Goal: Task Accomplishment & Management: Complete application form

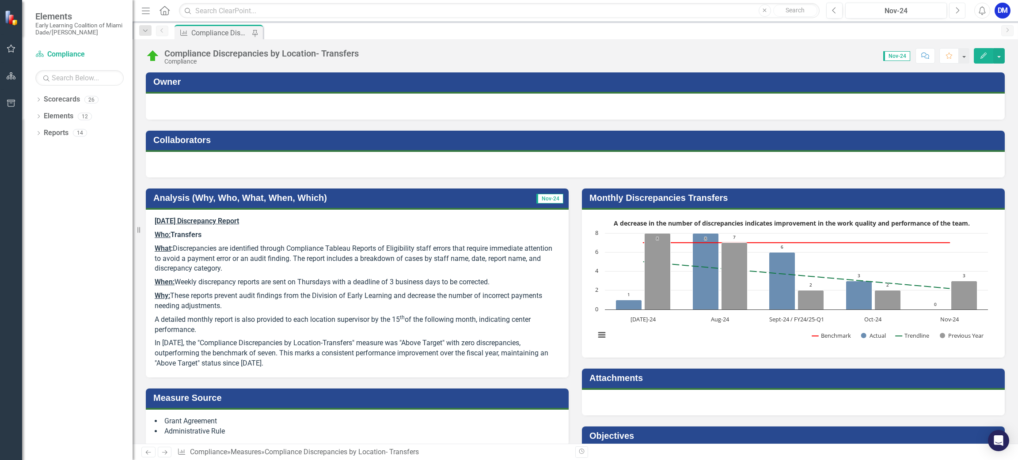
click at [958, 7] on icon "Next" at bounding box center [956, 11] width 5 height 8
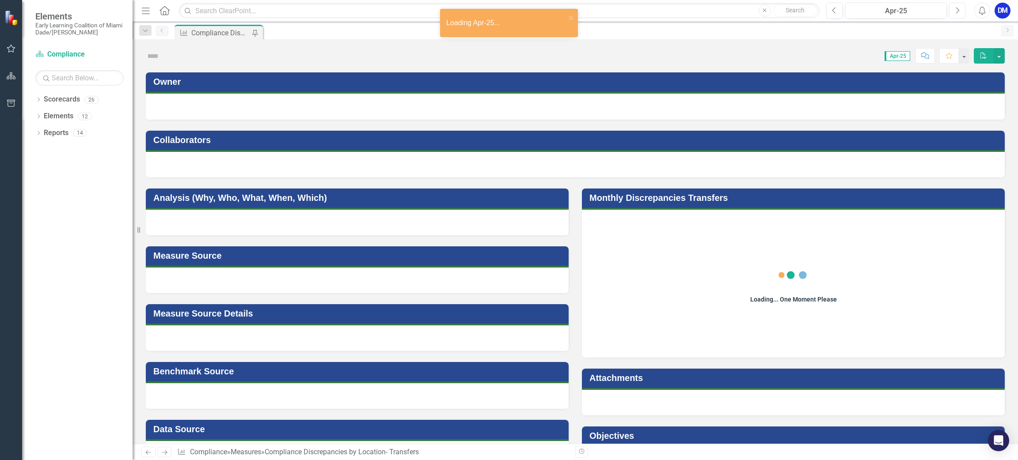
click at [958, 7] on icon "Next" at bounding box center [956, 11] width 5 height 8
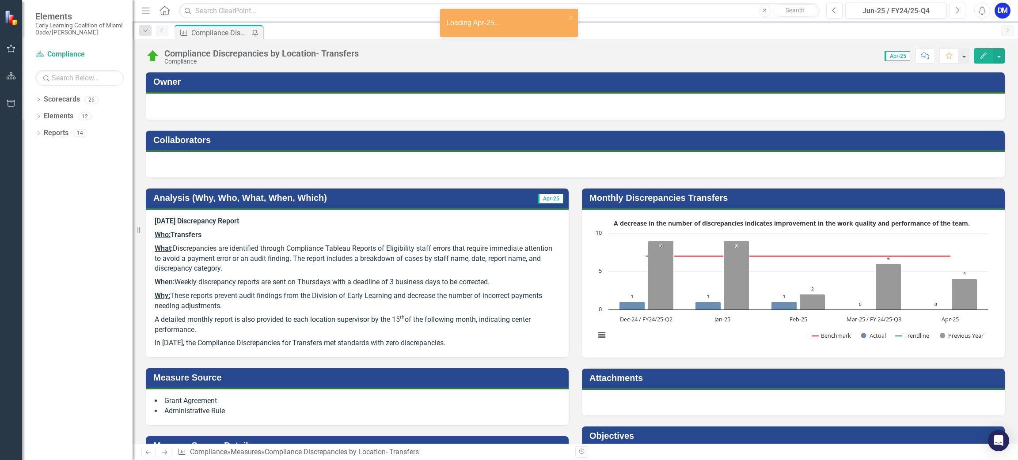
click at [958, 7] on icon "Next" at bounding box center [956, 11] width 5 height 8
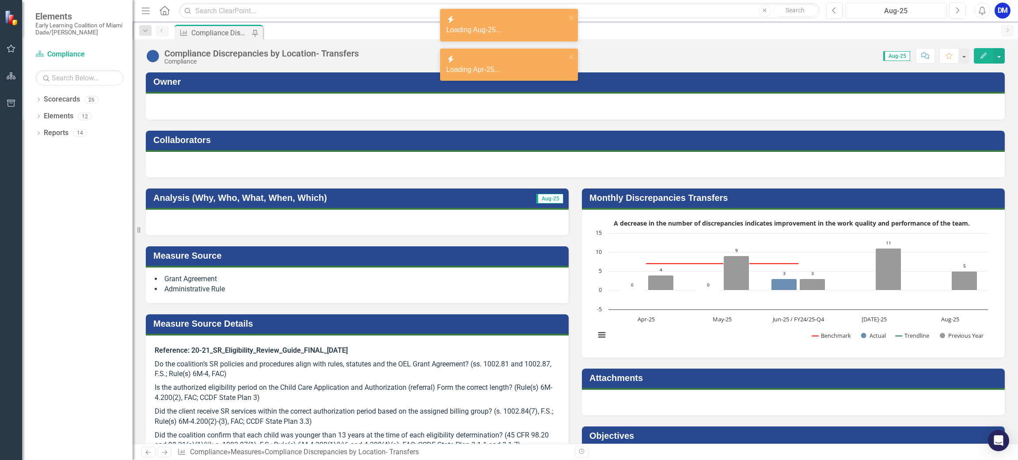
click at [846, 13] on button "Aug-25" at bounding box center [896, 11] width 102 height 16
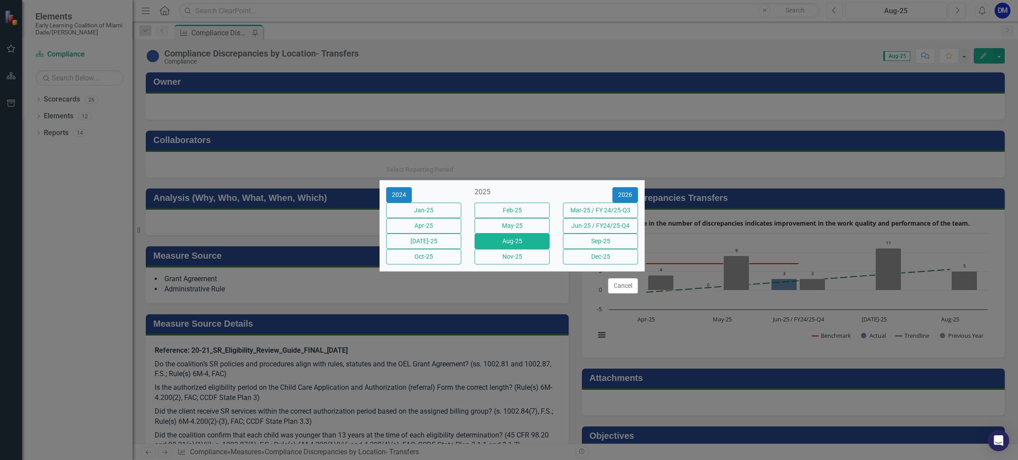
click at [455, 249] on div "[DATE]-25" at bounding box center [423, 241] width 88 height 15
click at [452, 249] on button "[DATE]-25" at bounding box center [423, 241] width 75 height 15
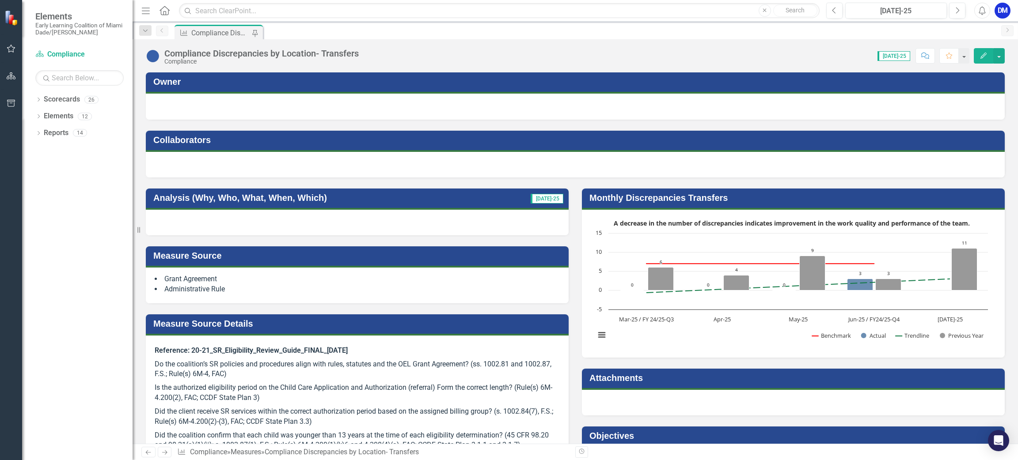
click at [224, 35] on div "Compliance Discrepancies by Location- Transfers" at bounding box center [220, 32] width 58 height 11
click at [41, 103] on div "Dropdown" at bounding box center [38, 101] width 6 height 8
click at [33, 113] on div "Dropdown" at bounding box center [29, 117] width 7 height 8
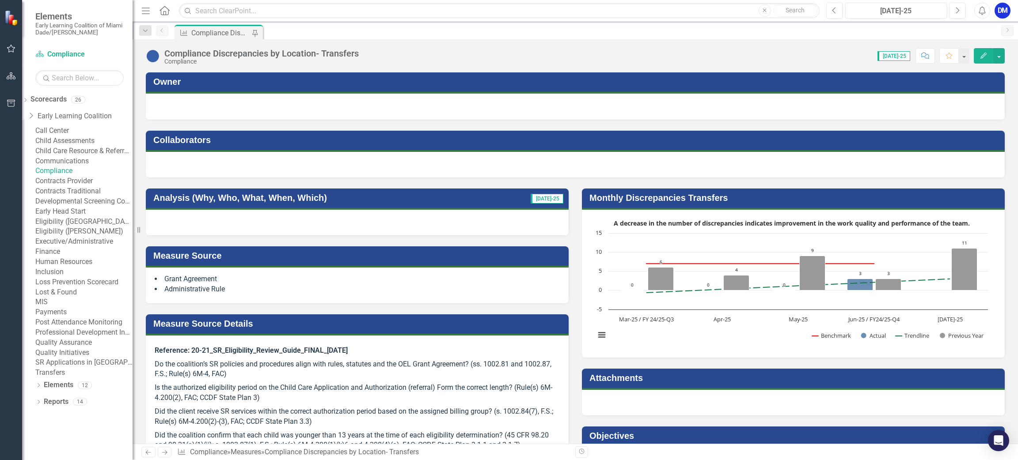
click at [83, 176] on link "Compliance" at bounding box center [83, 171] width 97 height 10
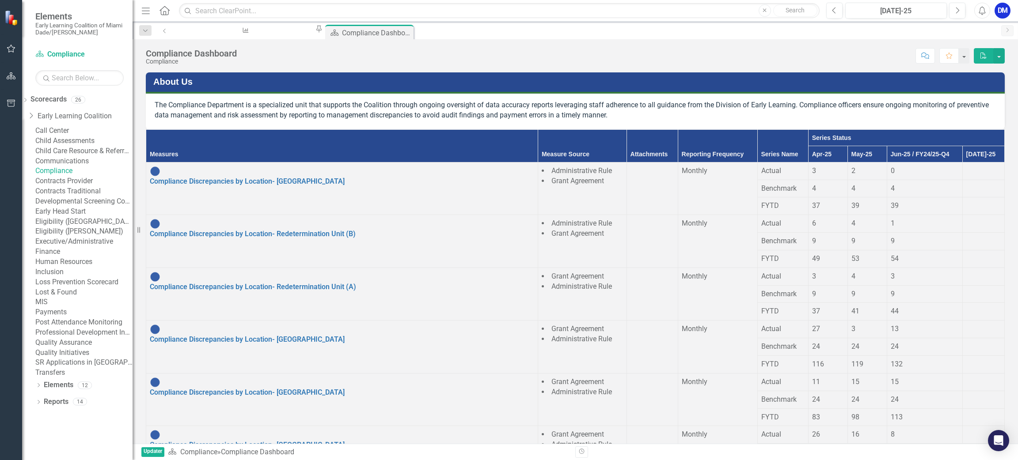
click at [966, 166] on div at bounding box center [983, 166] width 34 height 0
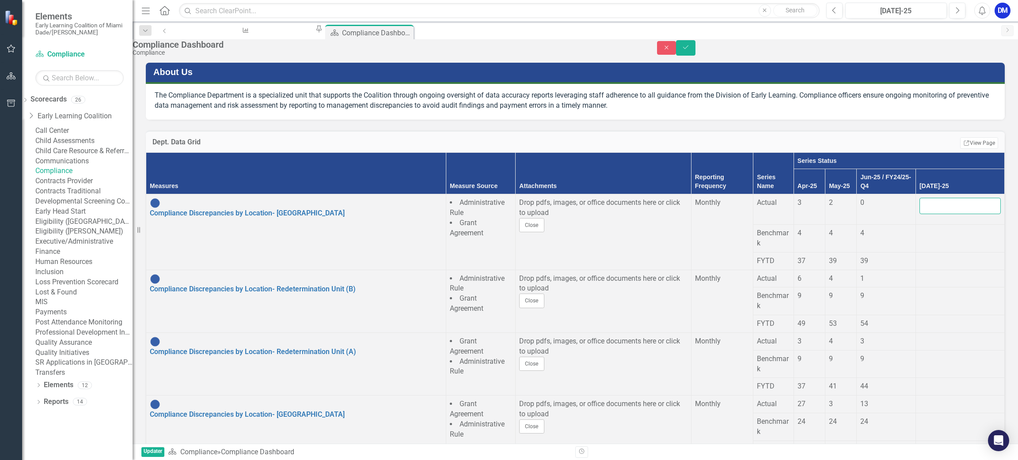
click at [948, 214] on input "number" at bounding box center [959, 206] width 81 height 16
type input "0"
click at [950, 228] on div at bounding box center [959, 228] width 81 height 0
click at [950, 241] on input "number" at bounding box center [959, 236] width 81 height 16
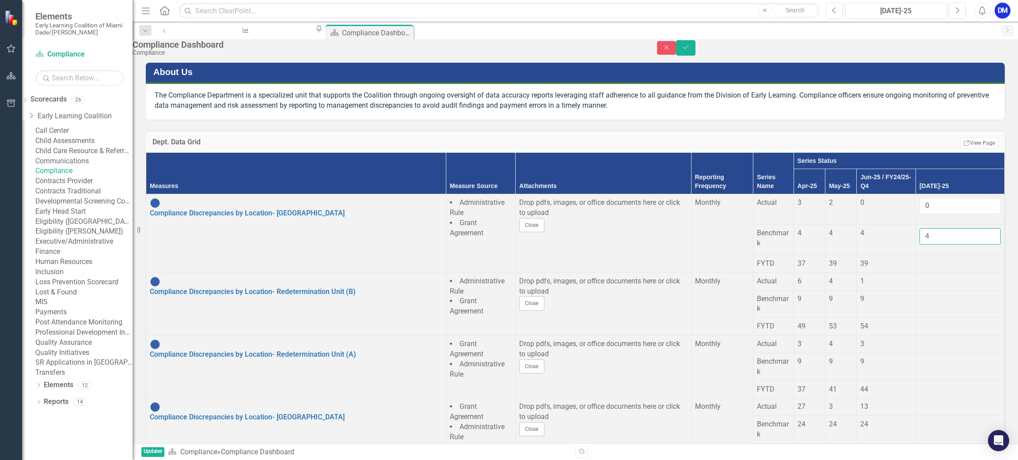
type input "4"
click at [939, 259] on div at bounding box center [959, 259] width 81 height 0
click at [944, 276] on div at bounding box center [959, 276] width 81 height 0
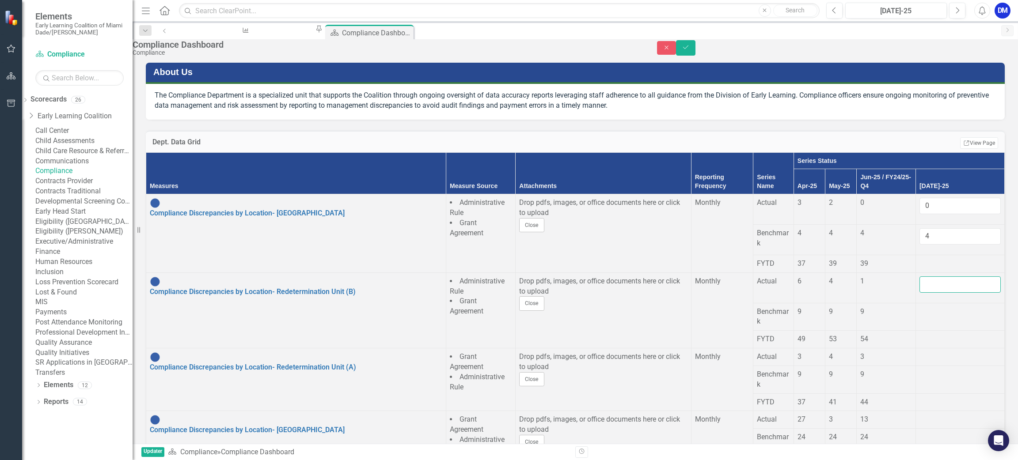
click at [944, 288] on input "number" at bounding box center [959, 284] width 81 height 16
type input "7"
click at [932, 322] on td at bounding box center [959, 317] width 89 height 28
click at [932, 320] on input "number" at bounding box center [959, 315] width 81 height 16
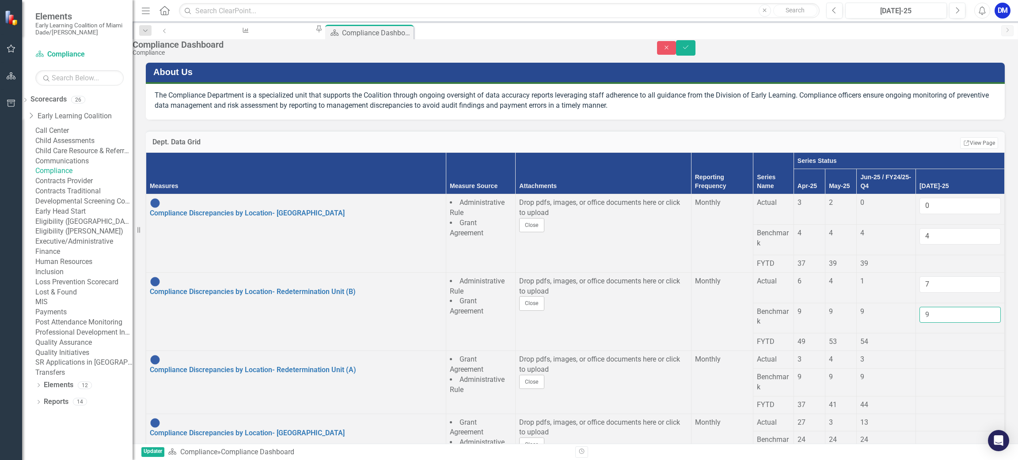
type input "9"
click at [932, 367] on td at bounding box center [959, 360] width 89 height 18
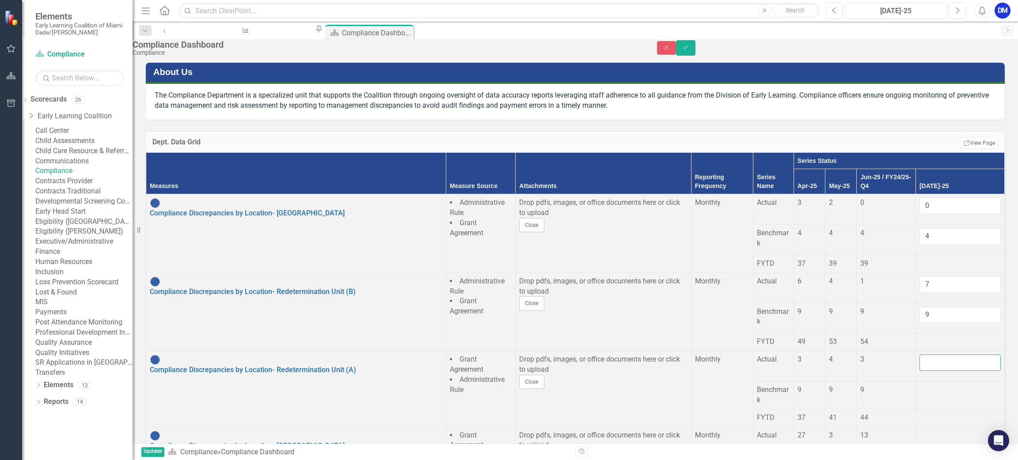
click at [932, 367] on input "number" at bounding box center [959, 363] width 81 height 16
type input "4"
click at [934, 385] on div at bounding box center [959, 385] width 81 height 0
click at [932, 392] on input "number" at bounding box center [959, 393] width 81 height 16
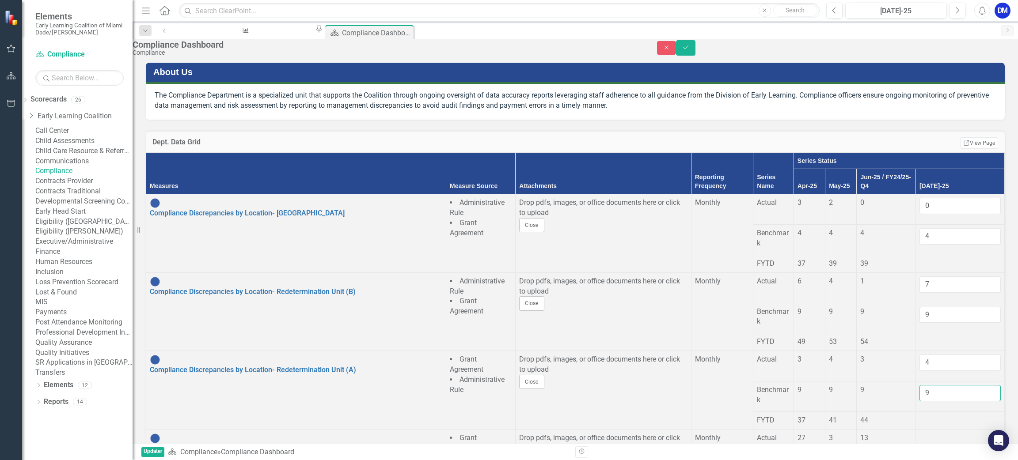
scroll to position [132, 0]
type input "9"
click at [935, 429] on td at bounding box center [959, 438] width 89 height 18
click at [935, 433] on input "number" at bounding box center [959, 441] width 81 height 16
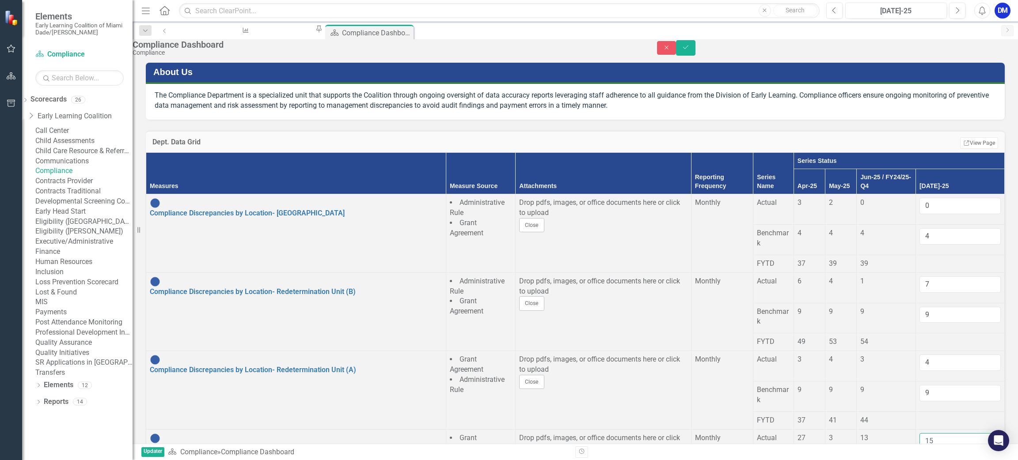
type input "15"
click at [945, 460] on div at bounding box center [959, 464] width 81 height 0
type input "24"
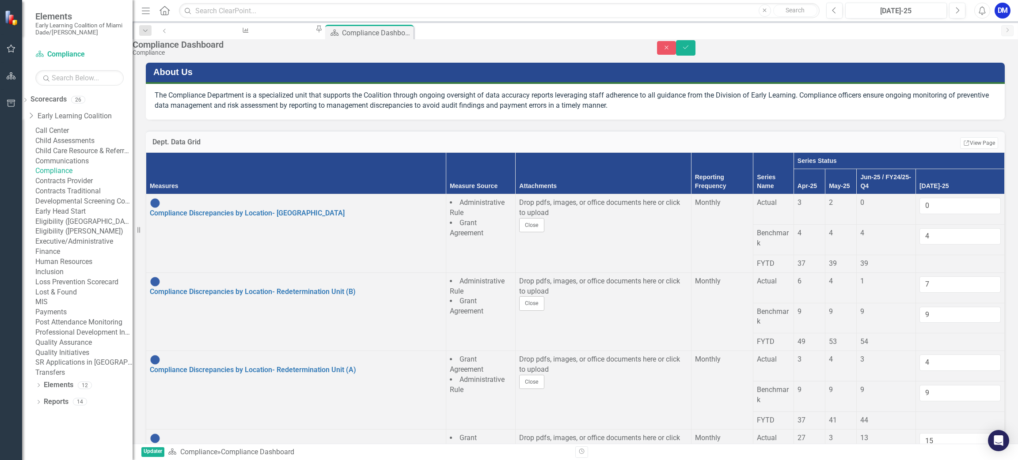
type input "6"
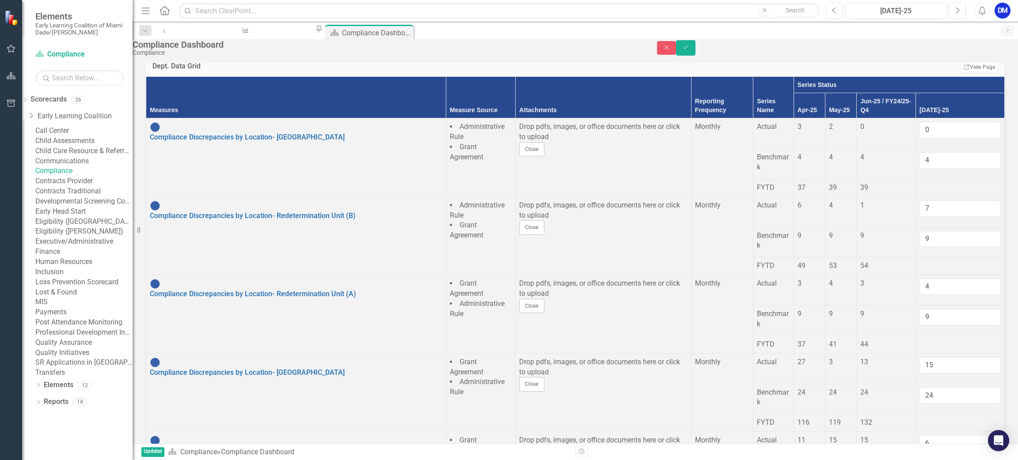
scroll to position [110, 0]
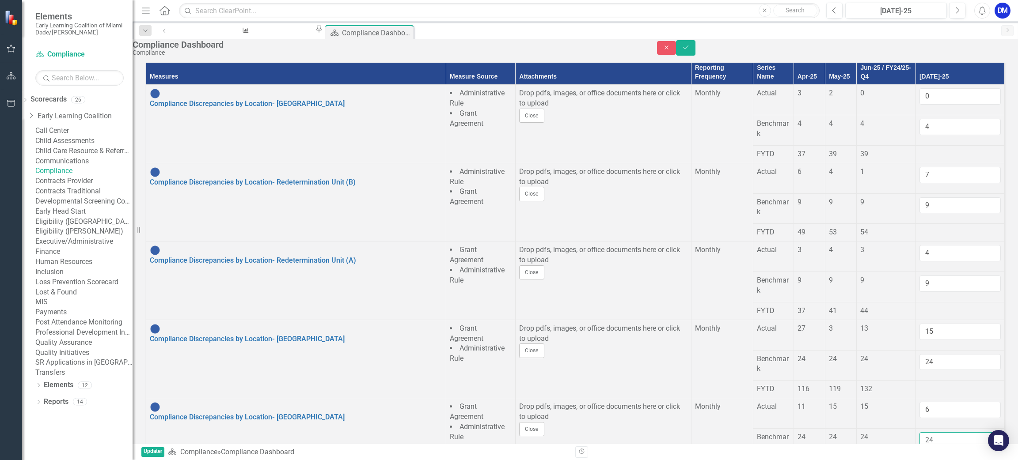
type input "24"
type input "19"
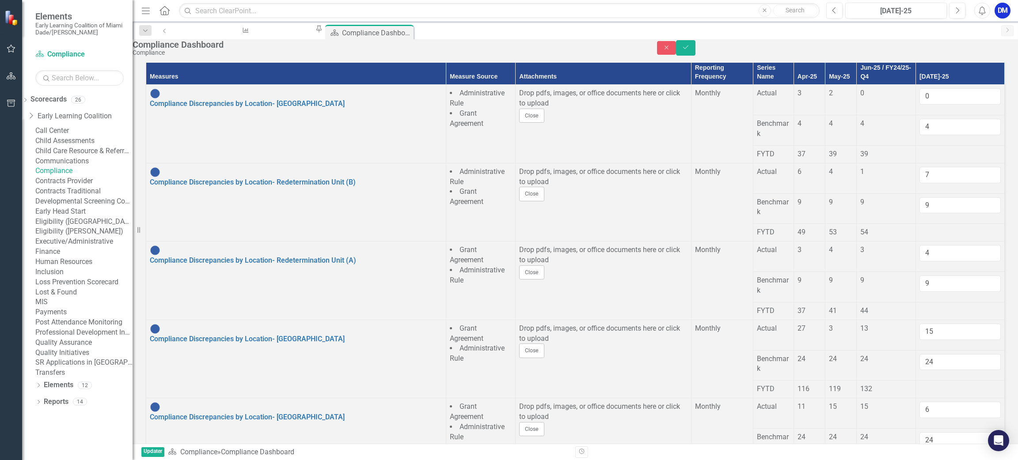
type input "24"
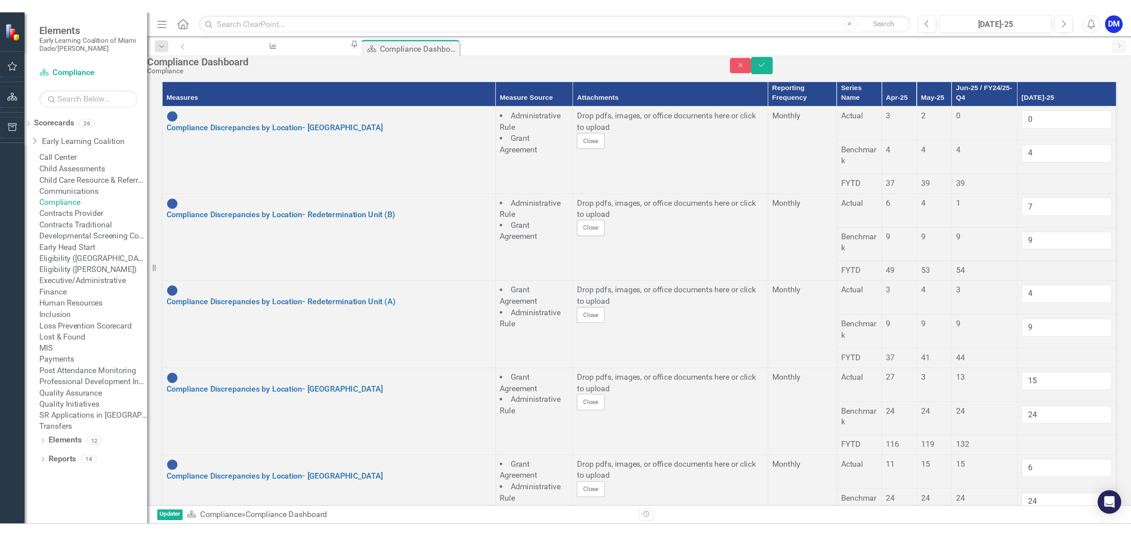
scroll to position [331, 0]
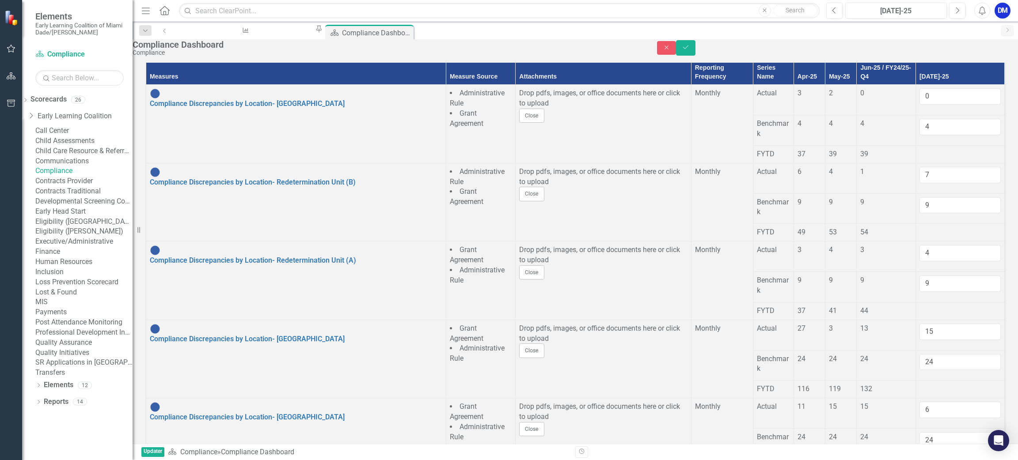
type input "0"
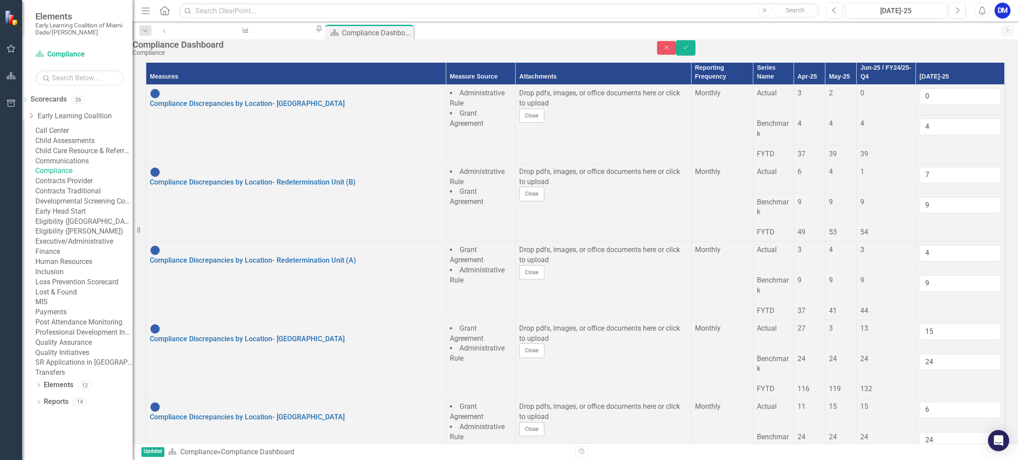
type input "7"
click at [695, 46] on button "Save" at bounding box center [685, 47] width 19 height 15
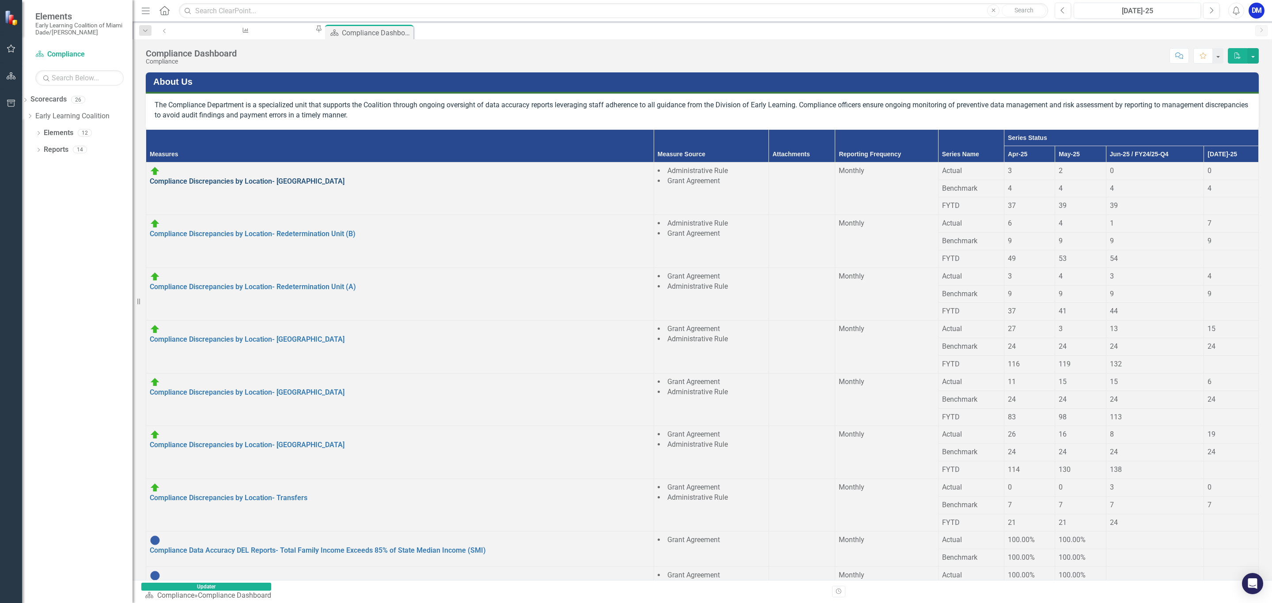
click at [254, 183] on link "Compliance Discrepancies by Location- [GEOGRAPHIC_DATA]" at bounding box center [247, 181] width 195 height 8
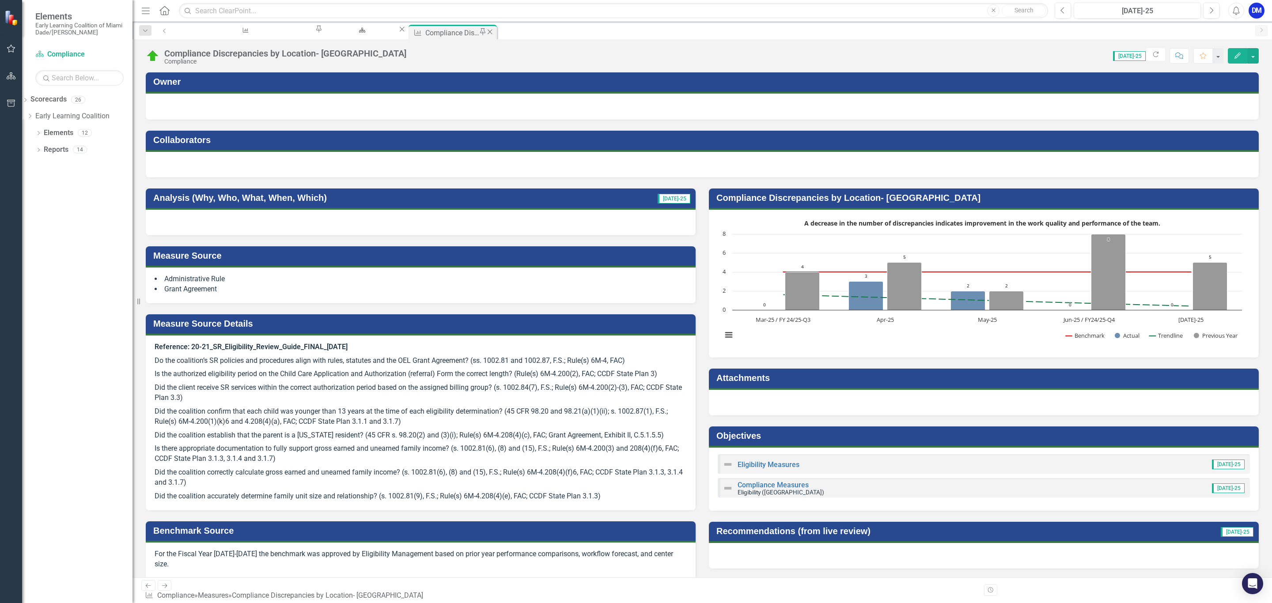
click at [485, 34] on icon "Close" at bounding box center [489, 31] width 9 height 7
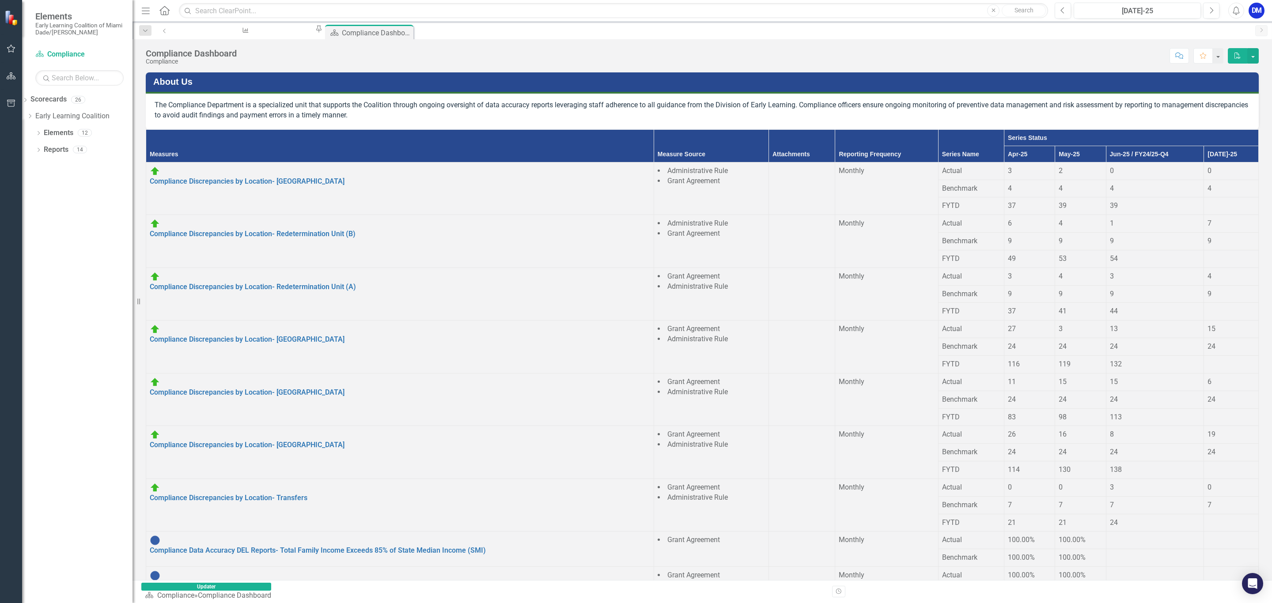
click at [1017, 58] on div "Score: N/A [DATE]-25 Completed Comment Favorite PDF" at bounding box center [750, 55] width 1018 height 15
click at [295, 335] on link "Compliance Discrepancies by Location- [GEOGRAPHIC_DATA]" at bounding box center [247, 339] width 195 height 8
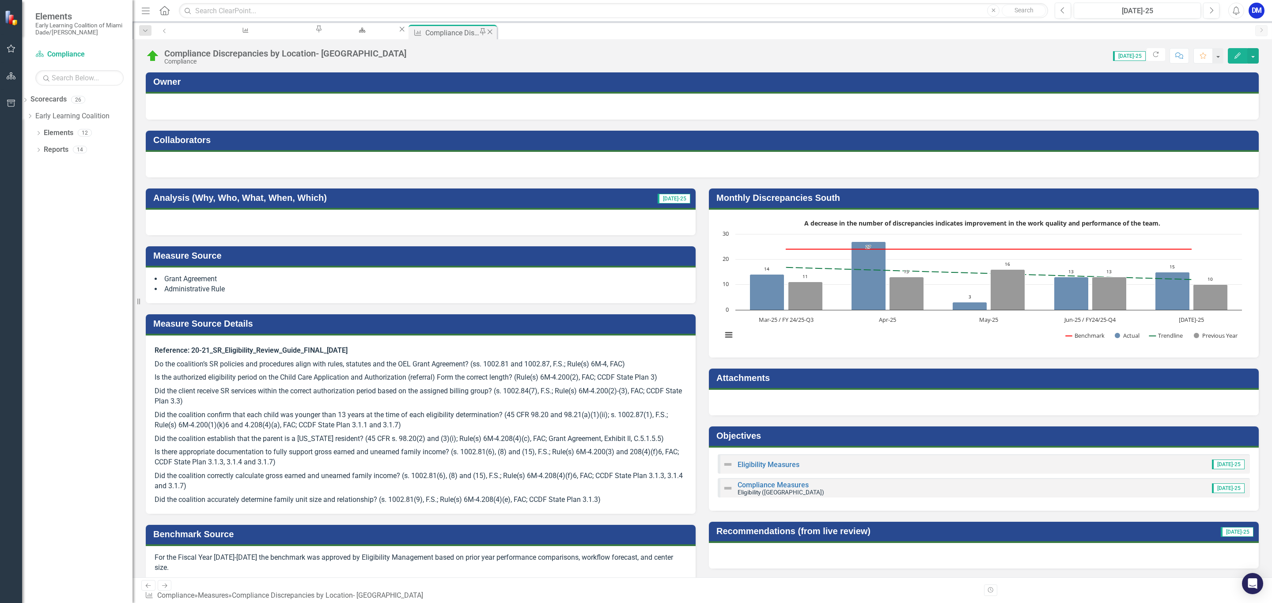
click at [485, 32] on icon "Close" at bounding box center [489, 31] width 9 height 7
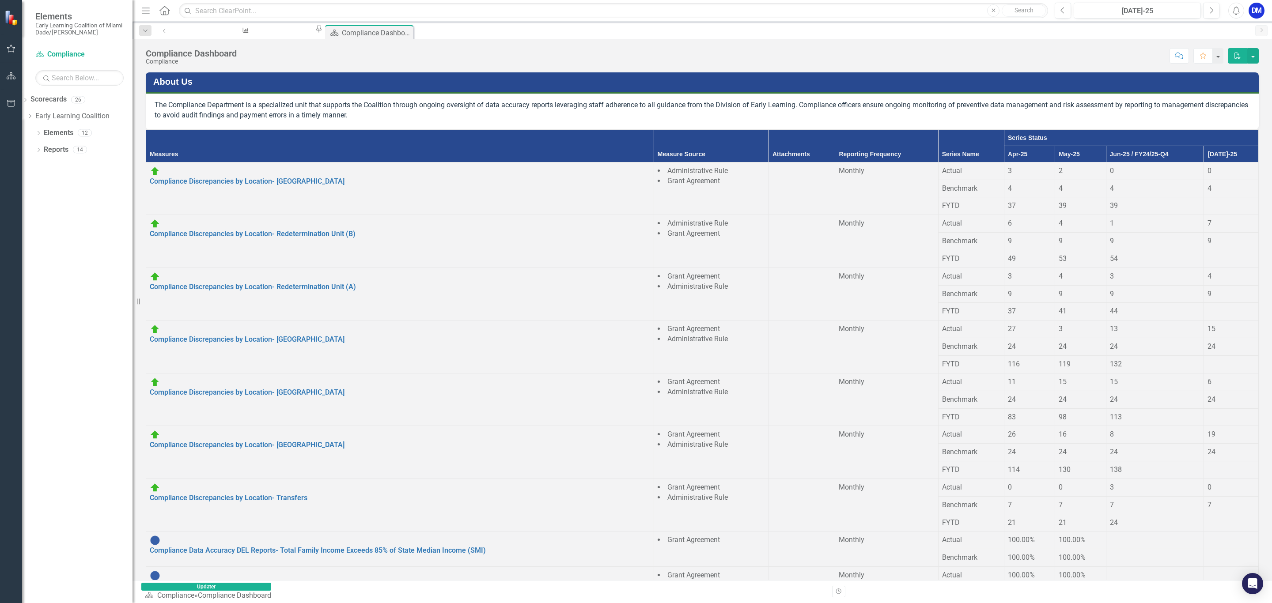
click at [54, 272] on div "Dropdown Scorecards 26 Dropdown Early Learning Coalition Call Center Child Asse…" at bounding box center [77, 347] width 110 height 511
click at [339, 236] on div "Compliance Discrepancies by Location- Redetermination Unit (B)" at bounding box center [400, 229] width 500 height 21
click at [339, 233] on link "Compliance Discrepancies by Location- Redetermination Unit (B)" at bounding box center [253, 234] width 206 height 8
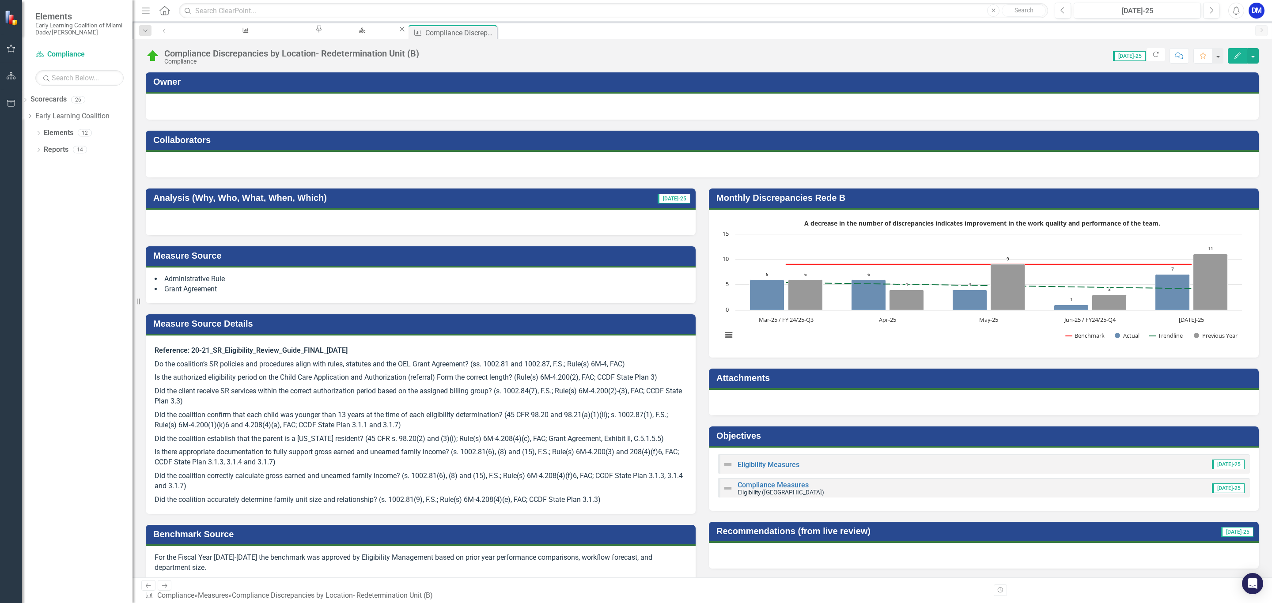
drag, startPoint x: 102, startPoint y: 448, endPoint x: 126, endPoint y: 409, distance: 46.0
click at [102, 448] on div "Dropdown Scorecards 26 Dropdown Early Learning Coalition Call Center Child Asse…" at bounding box center [77, 347] width 110 height 511
click at [485, 28] on div "Close" at bounding box center [489, 32] width 9 height 11
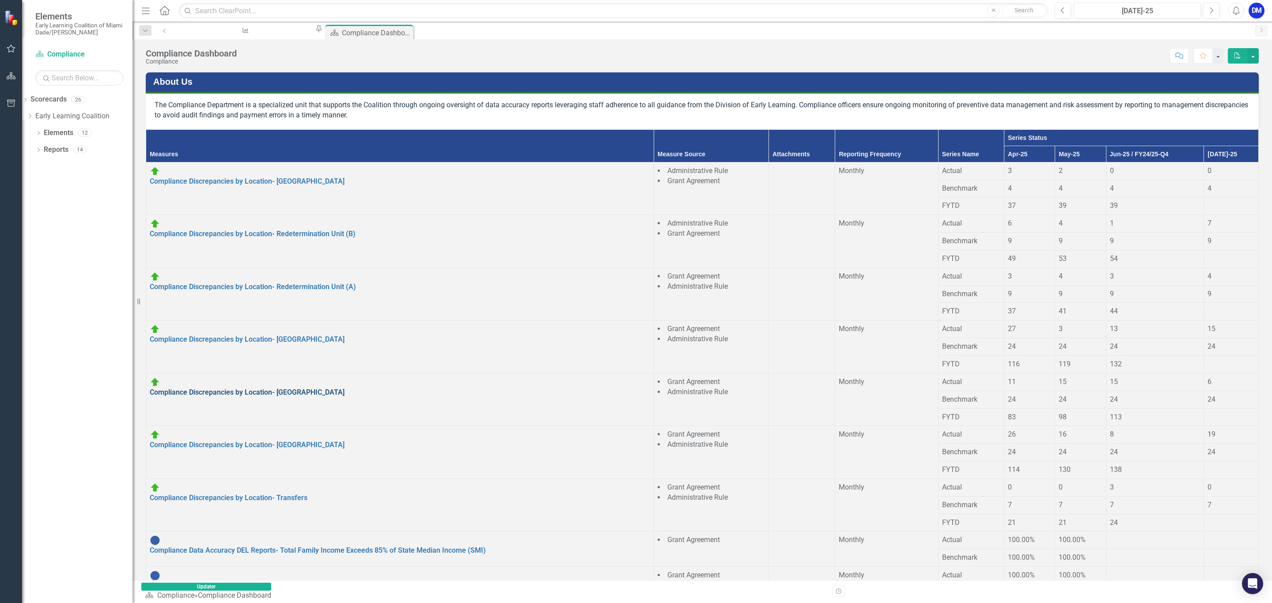
click at [288, 388] on link "Compliance Discrepancies by Location- [GEOGRAPHIC_DATA]" at bounding box center [247, 392] width 195 height 8
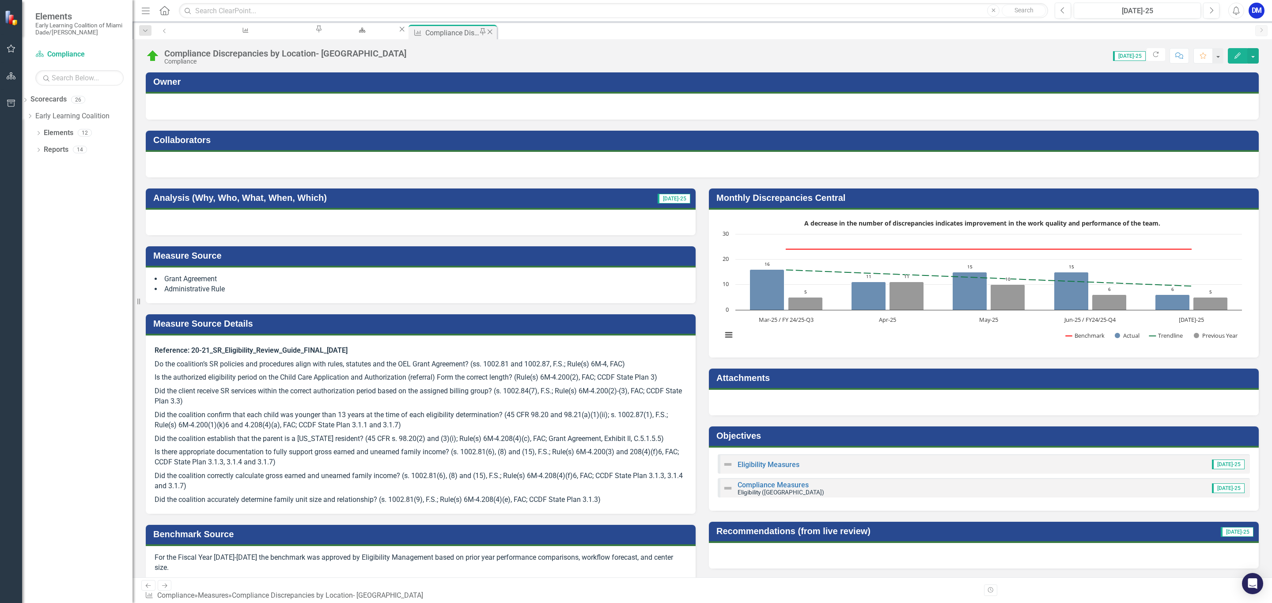
click at [485, 30] on icon "Close" at bounding box center [489, 31] width 9 height 7
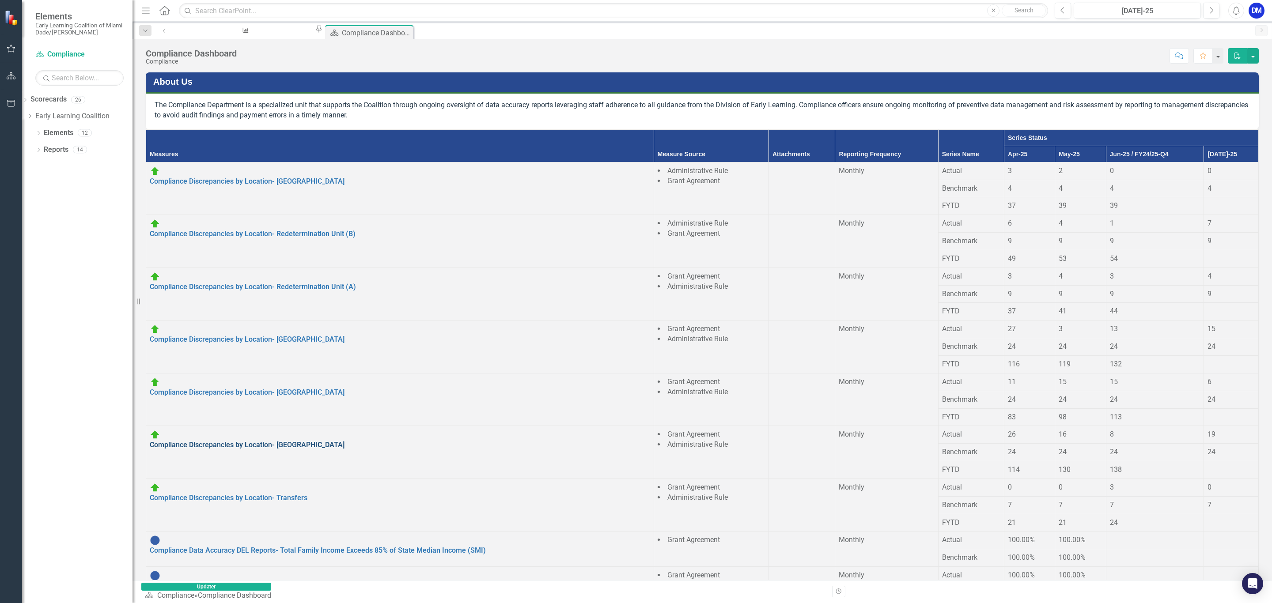
click at [285, 441] on link "Compliance Discrepancies by Location- [GEOGRAPHIC_DATA]" at bounding box center [247, 445] width 195 height 8
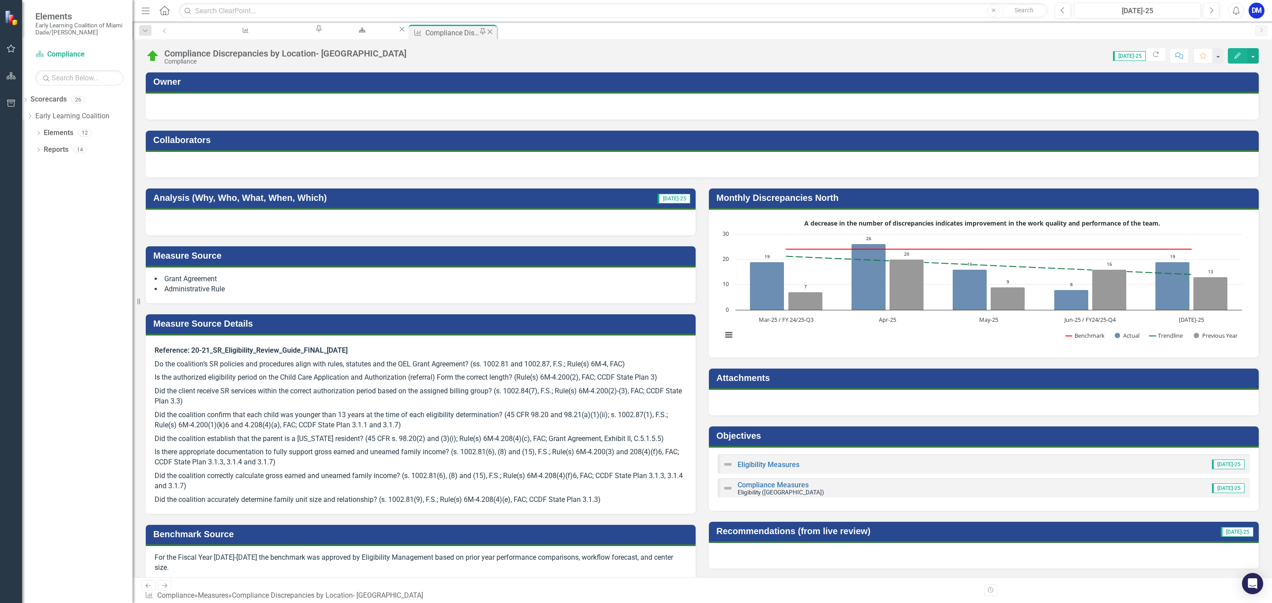
click at [488, 34] on icon at bounding box center [490, 31] width 5 height 5
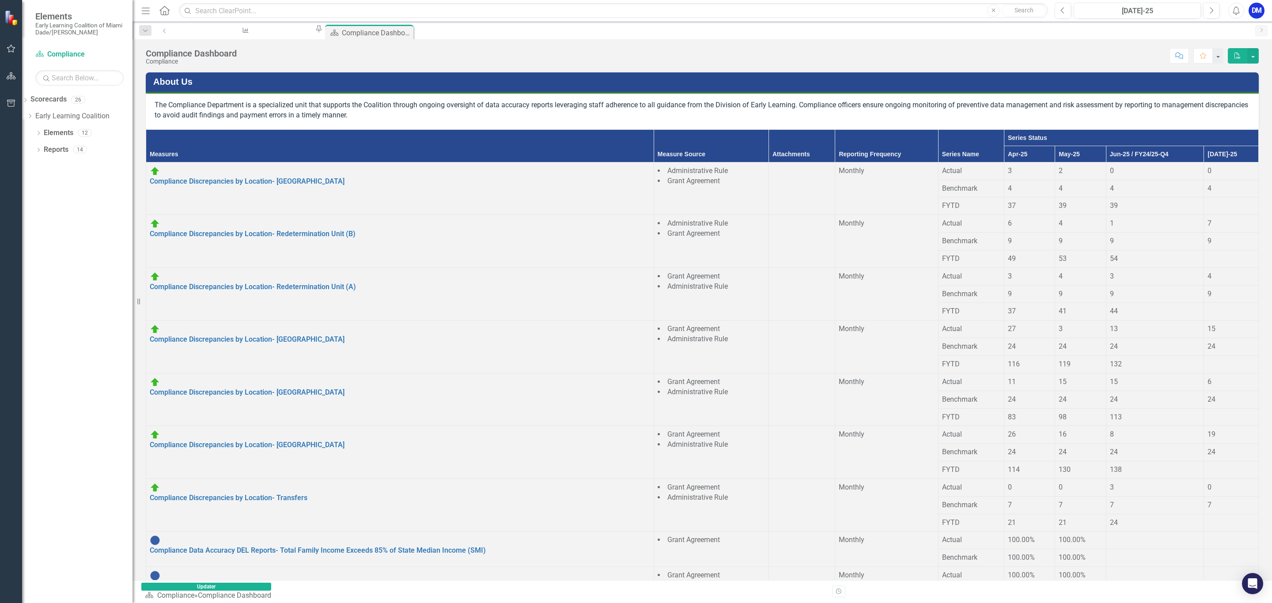
click at [98, 390] on div "Dropdown Scorecards 26 Dropdown Early Learning Coalition Call Center Child Asse…" at bounding box center [77, 347] width 110 height 511
click at [354, 275] on div "Compliance Discrepancies by Location- Redetermination Unit (A)" at bounding box center [400, 282] width 500 height 21
click at [354, 283] on link "Compliance Discrepancies by Location- Redetermination Unit (A)" at bounding box center [253, 287] width 206 height 8
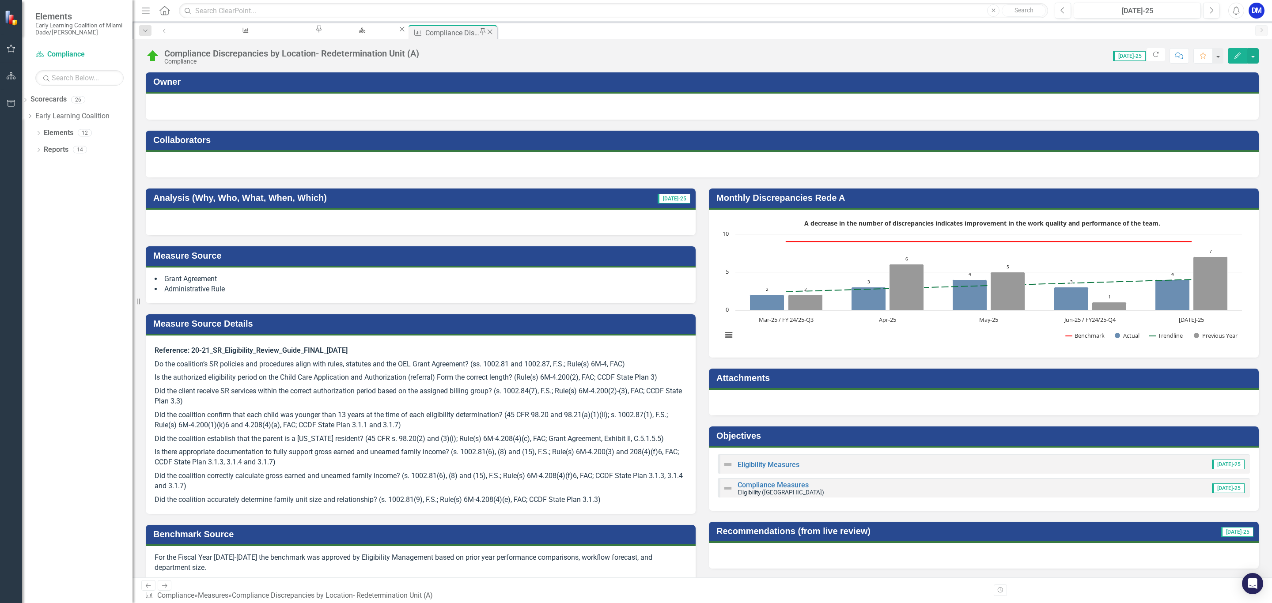
click at [488, 31] on icon at bounding box center [490, 31] width 5 height 5
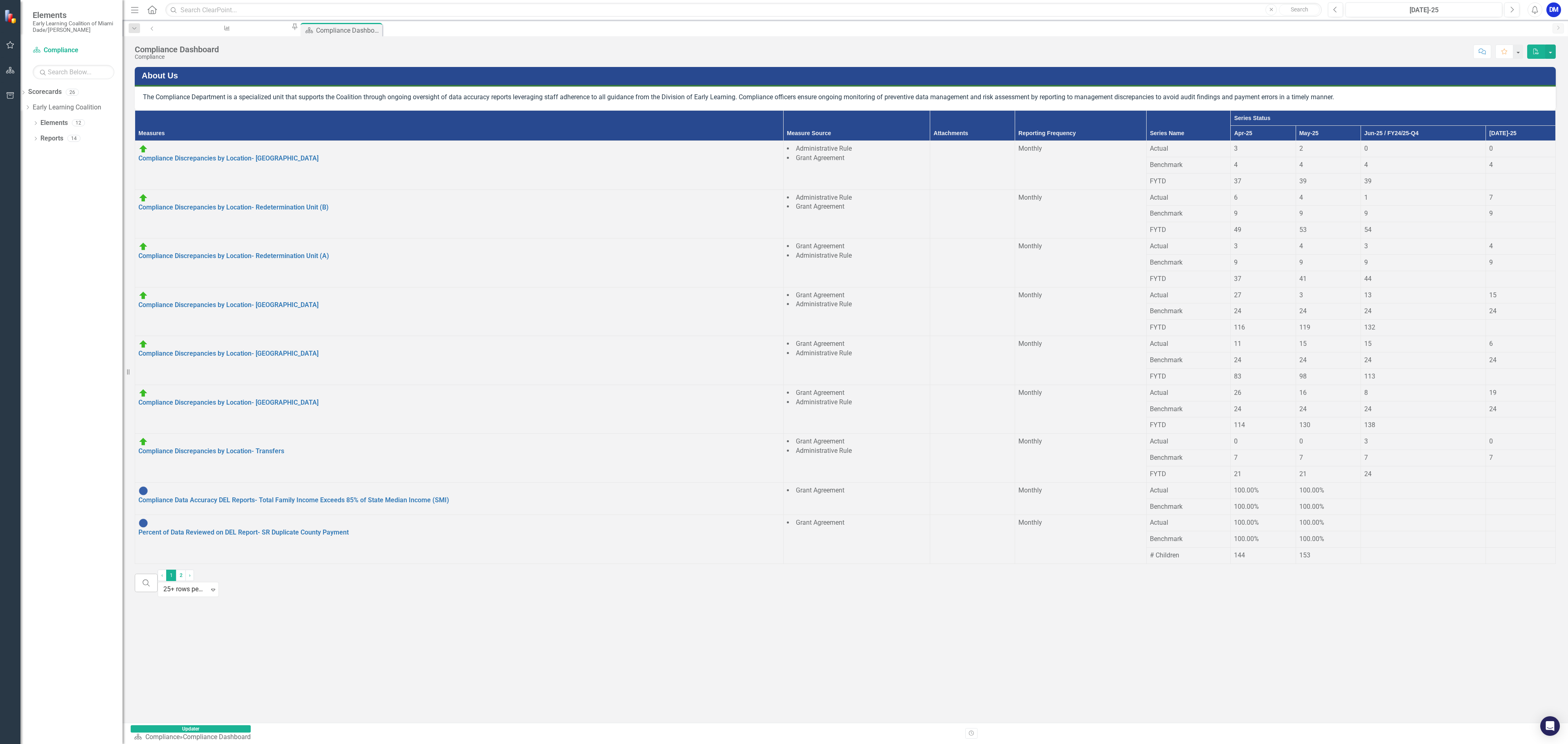
drag, startPoint x: 1156, startPoint y: 0, endPoint x: 361, endPoint y: 703, distance: 1061.2
click at [361, 425] on div "Measures Measure Source Attachments Reporting Frequency Series Name Series Stat…" at bounding box center [845, 336] width 1421 height 454
click at [940, 170] on div "4" at bounding box center [1521, 165] width 63 height 9
click at [940, 177] on div at bounding box center [1521, 177] width 63 height 0
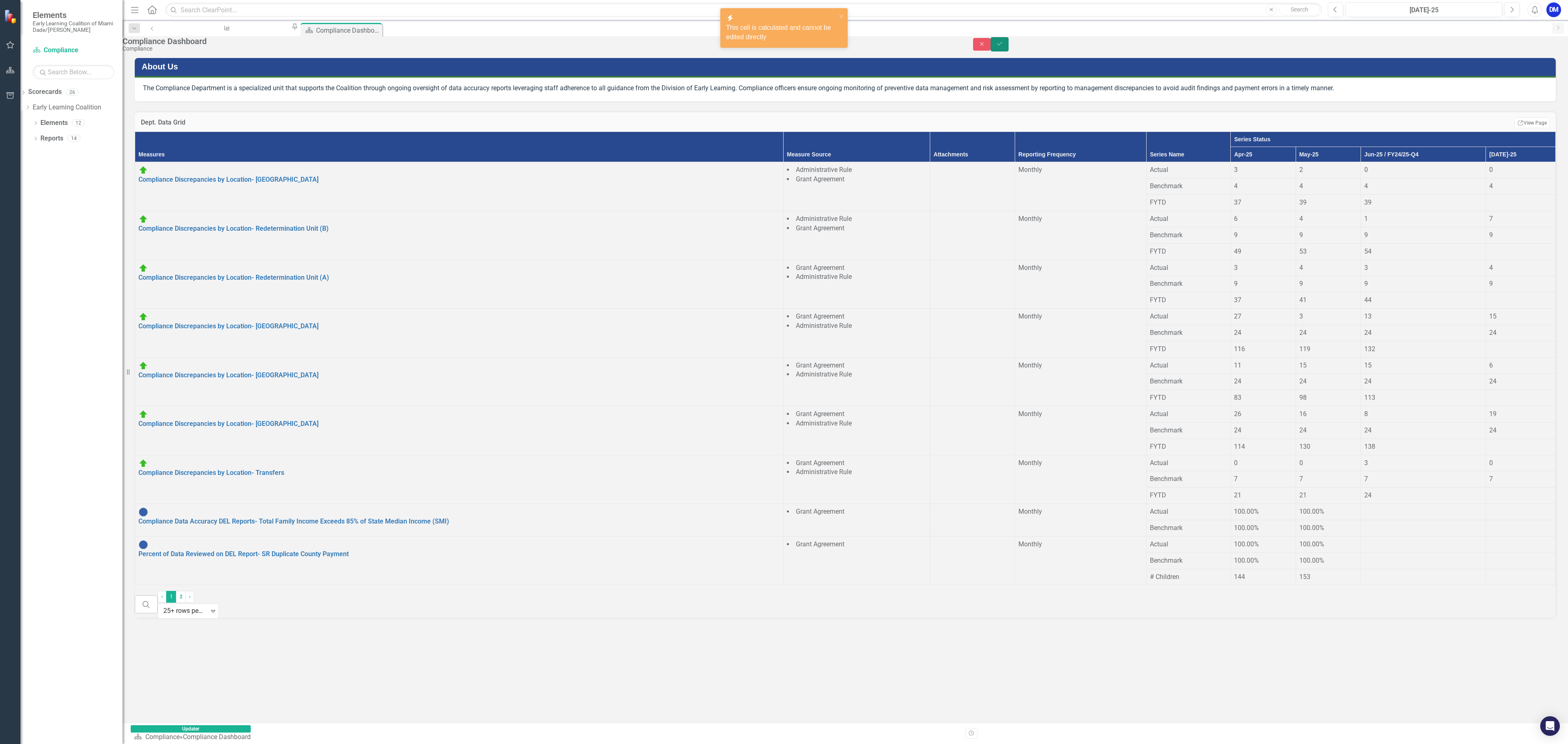
click at [940, 52] on button "Save" at bounding box center [998, 43] width 18 height 14
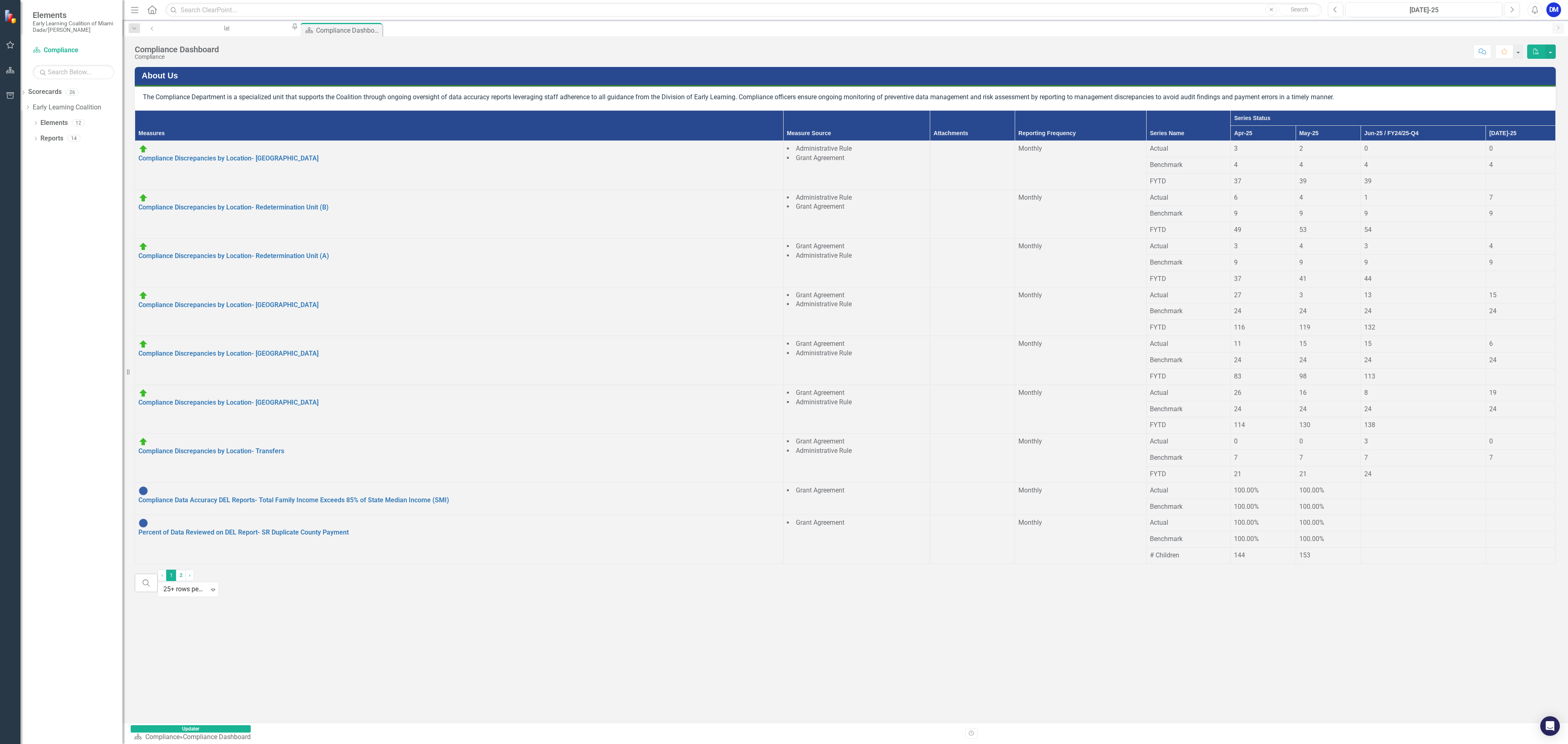
click at [940, 170] on div "4" at bounding box center [1521, 165] width 63 height 9
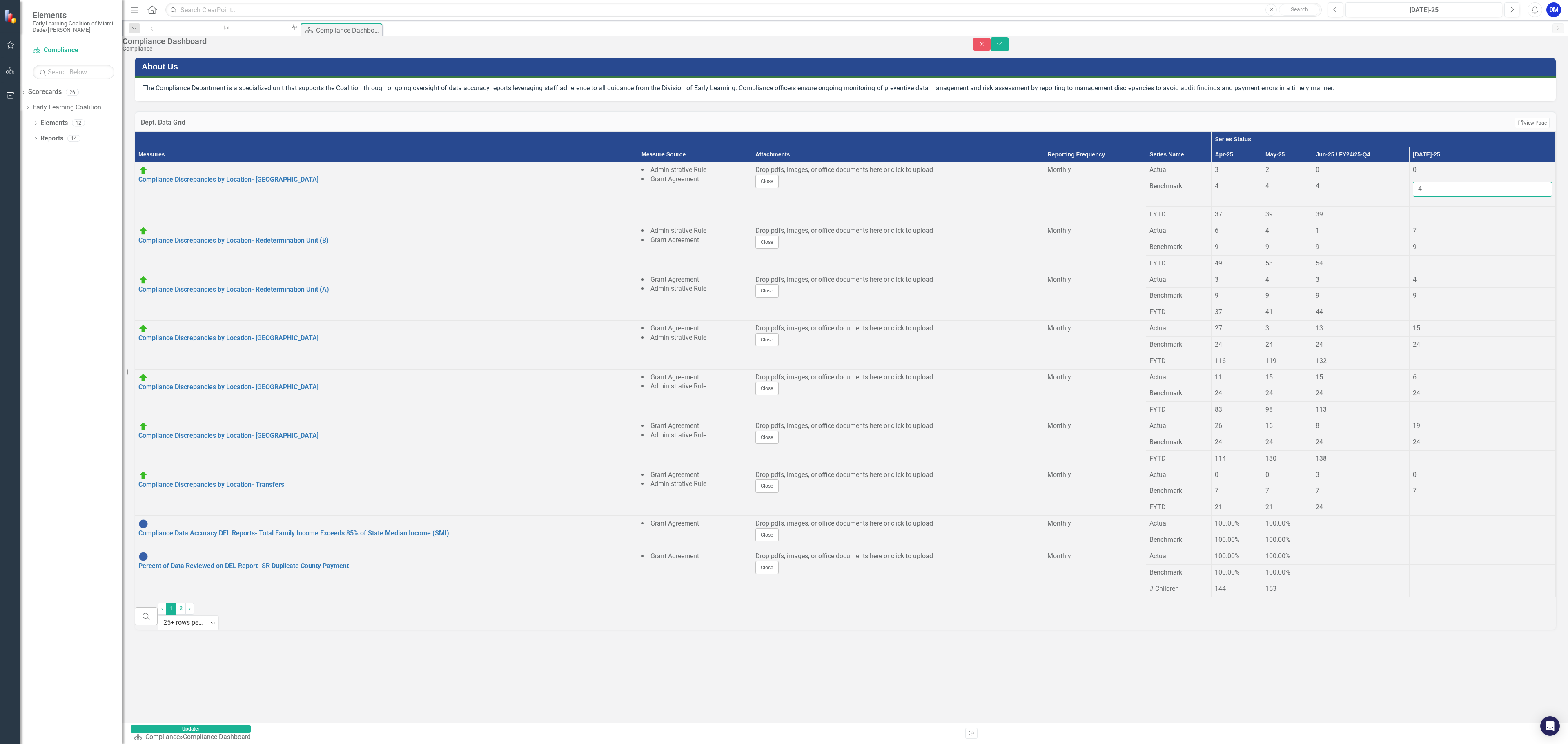
click at [940, 197] on input "4" at bounding box center [1482, 189] width 140 height 15
click at [940, 37] on button "Save" at bounding box center [998, 43] width 18 height 14
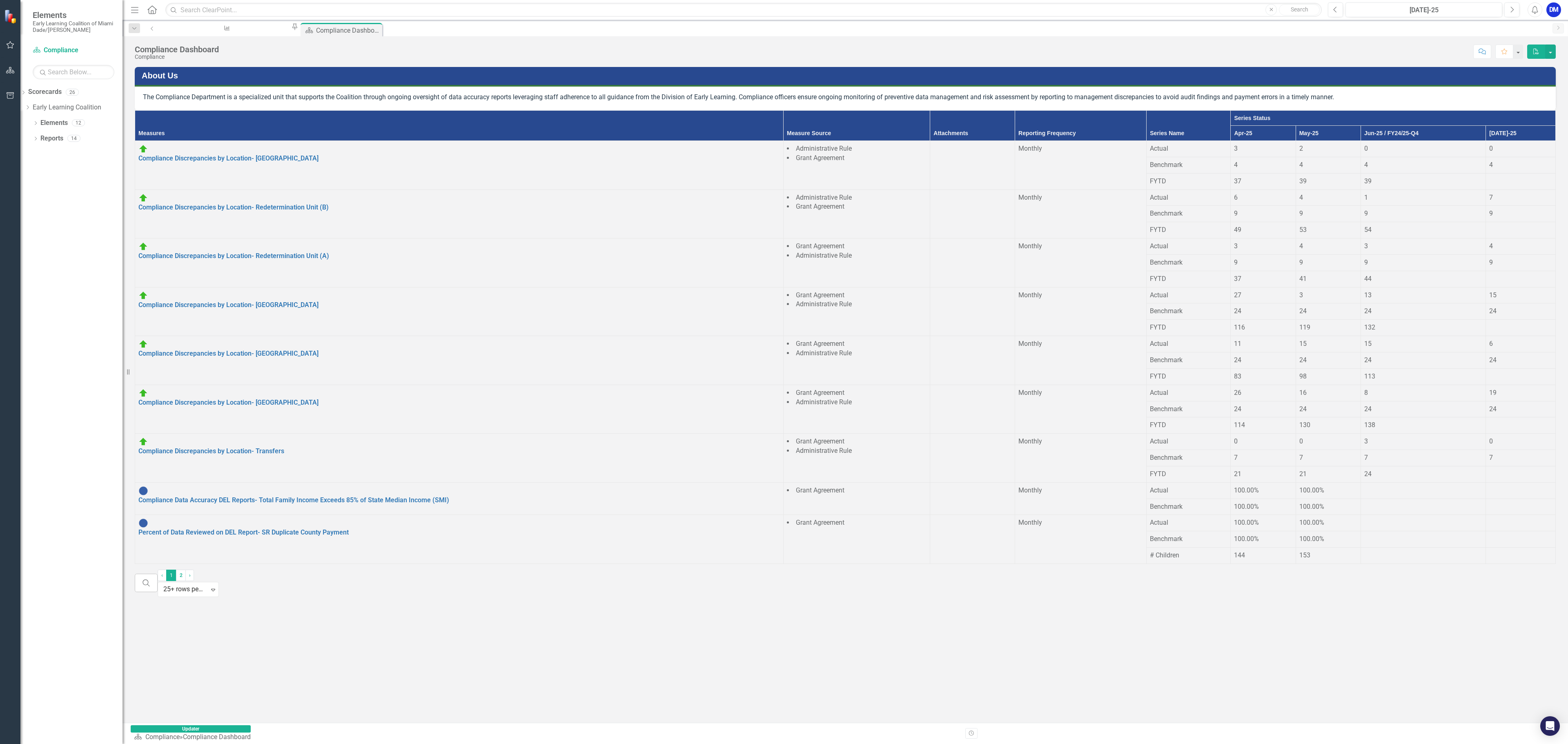
click at [940, 218] on div "9" at bounding box center [1521, 213] width 63 height 9
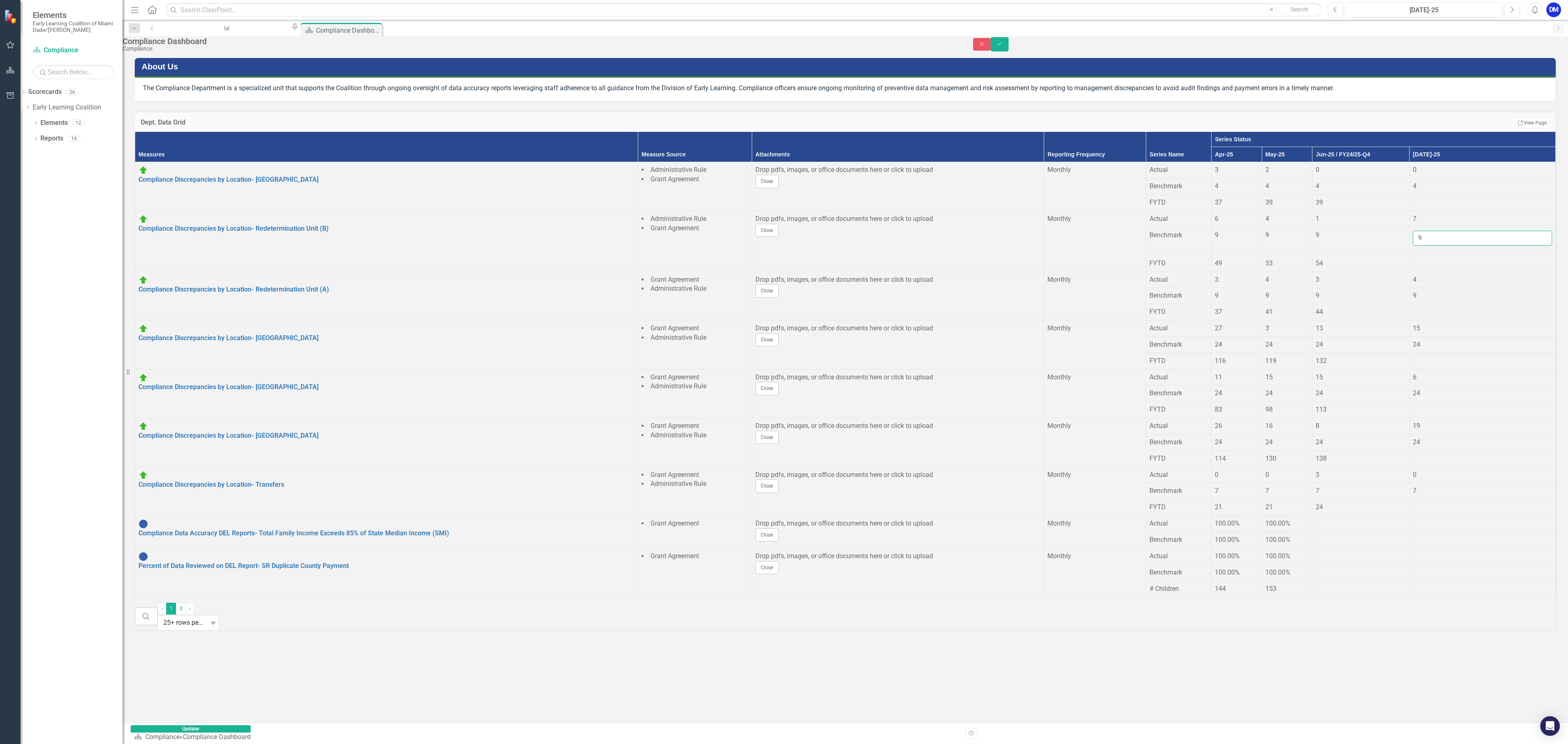
click at [940, 246] on input "9" at bounding box center [1482, 238] width 140 height 15
click at [940, 37] on button "Save" at bounding box center [998, 43] width 18 height 14
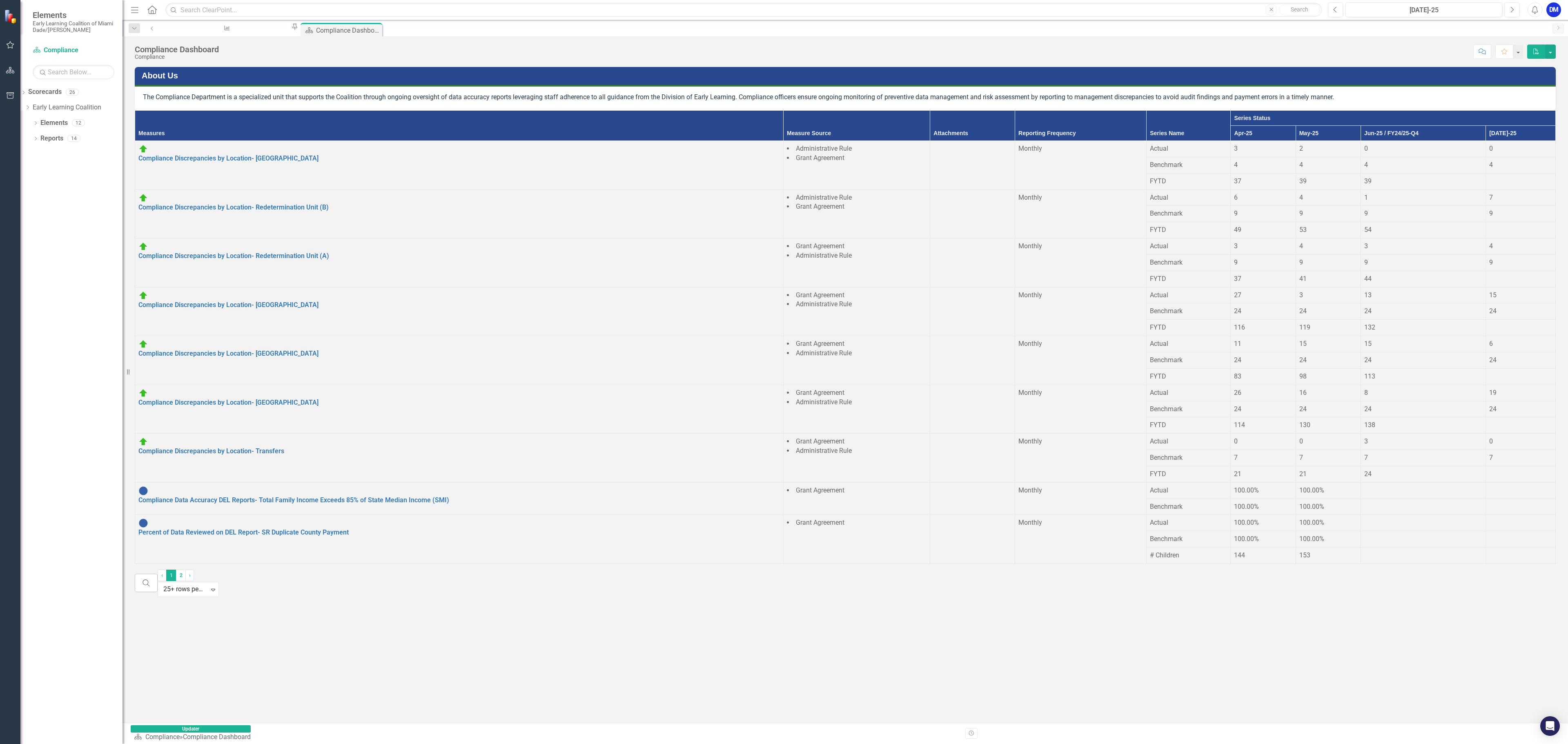
click at [940, 47] on button "PDF" at bounding box center [1536, 51] width 18 height 14
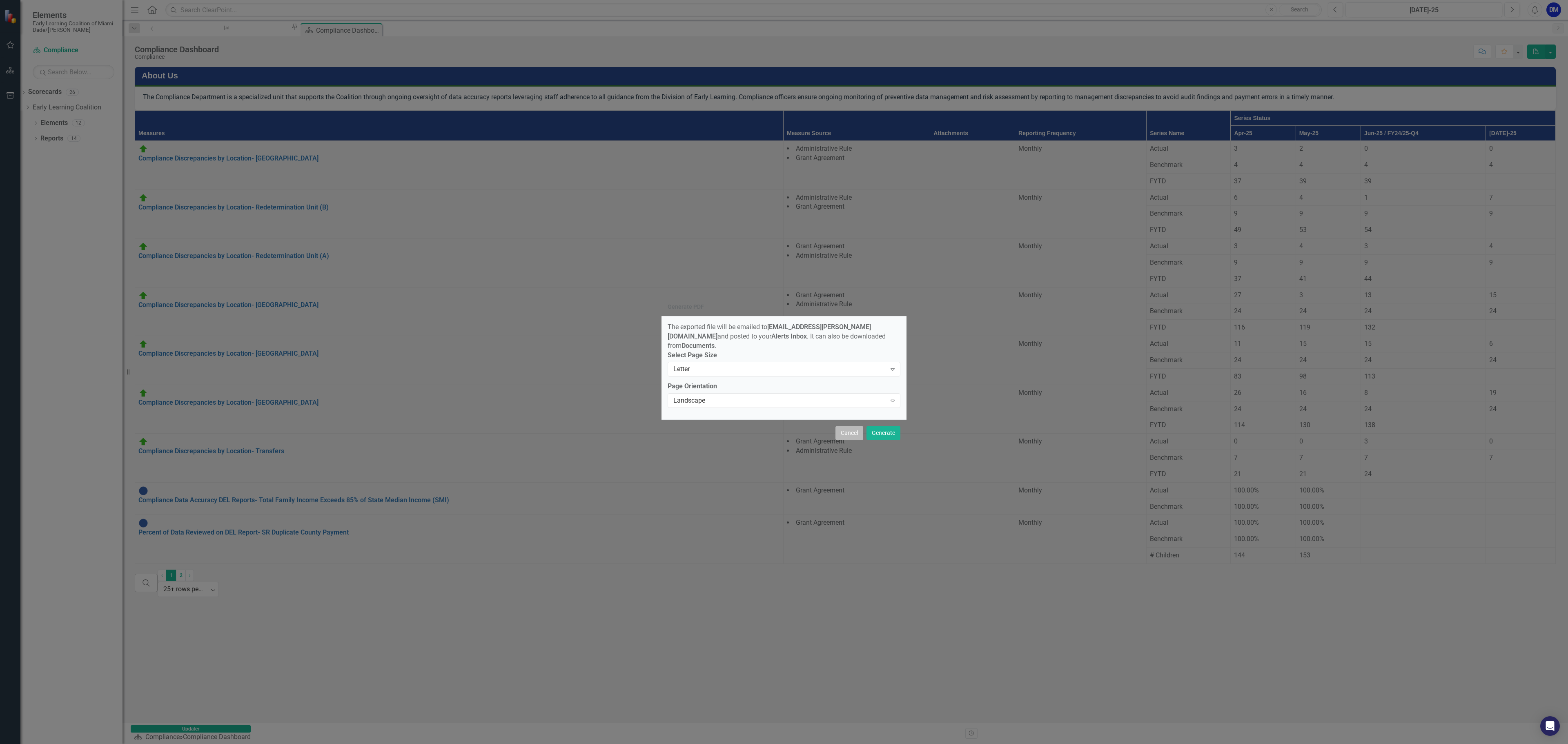
click at [839, 425] on button "Cancel" at bounding box center [850, 433] width 28 height 14
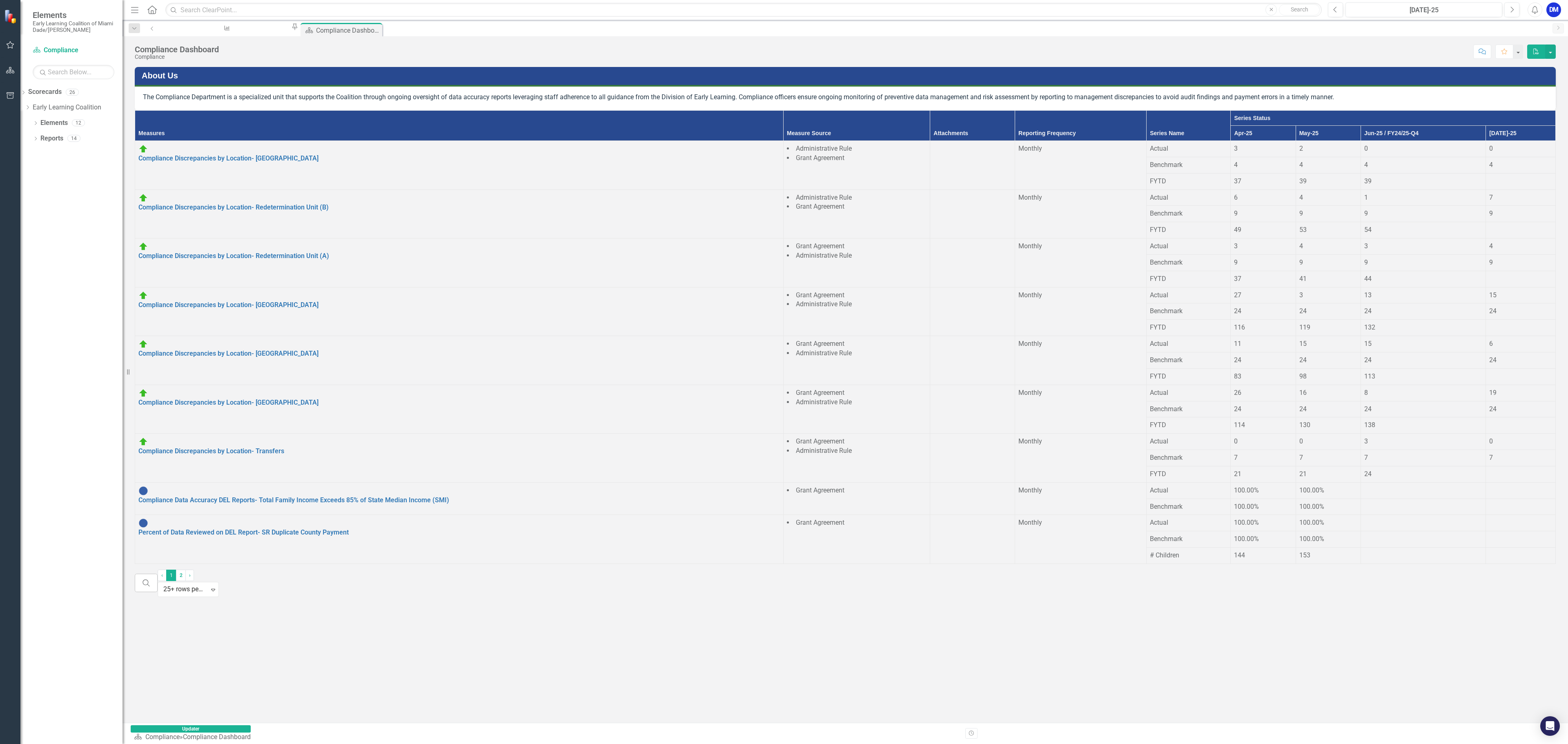
click at [940, 323] on div at bounding box center [1521, 323] width 63 height 0
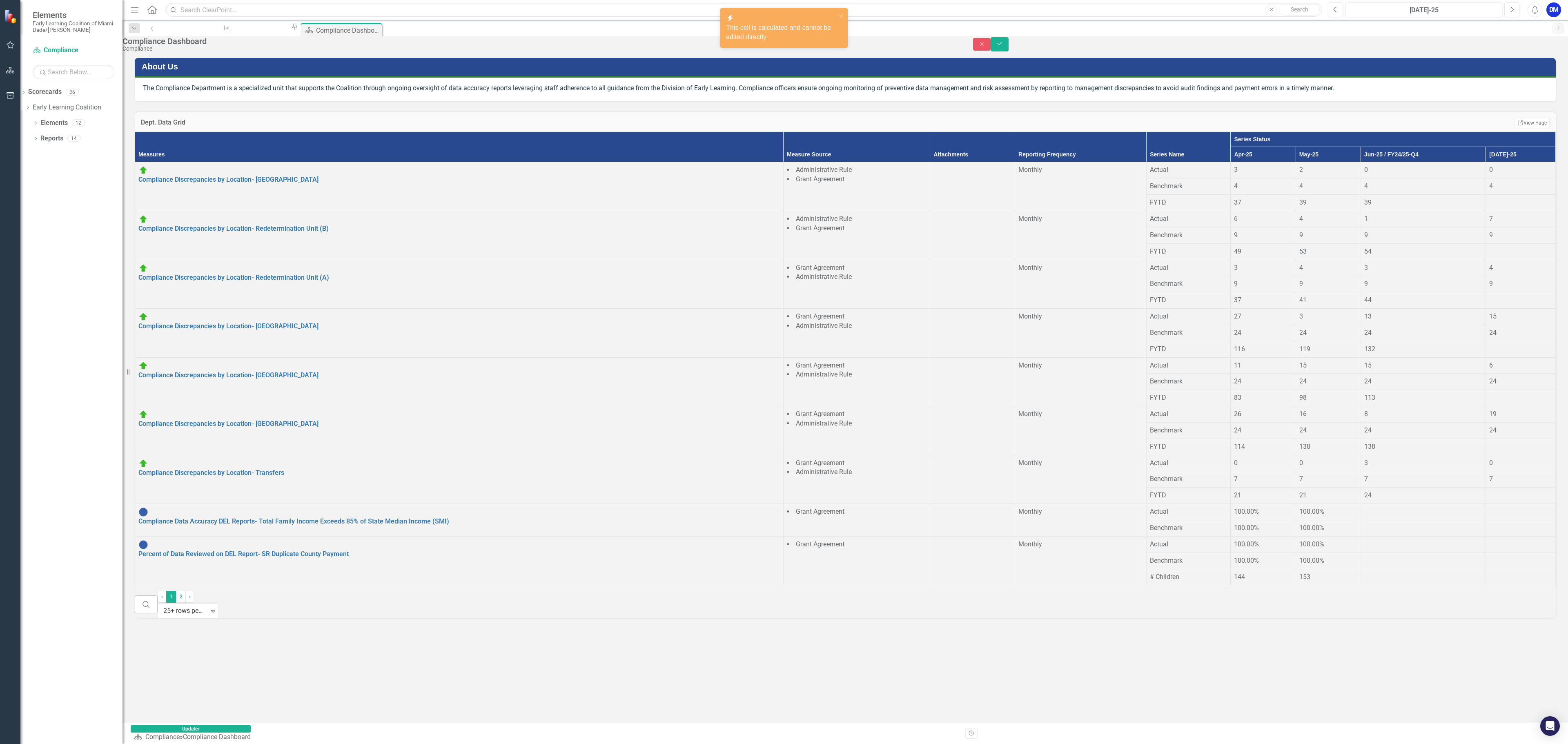
click at [940, 320] on span "15" at bounding box center [1493, 316] width 7 height 7
click at [940, 46] on button "Close" at bounding box center [981, 44] width 18 height 13
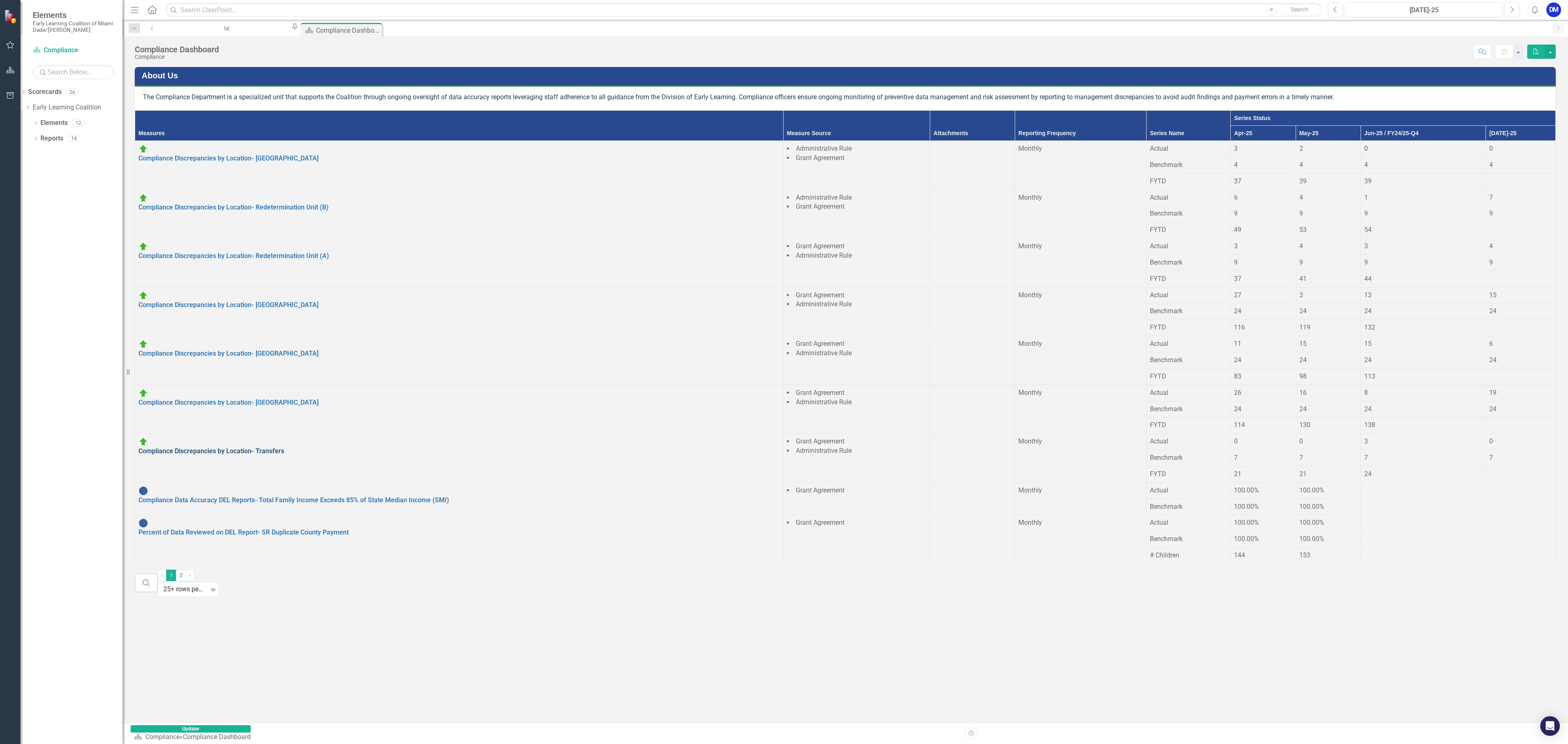
click at [180, 425] on link "Compliance Discrepancies by Location- Transfers" at bounding box center [212, 451] width 146 height 7
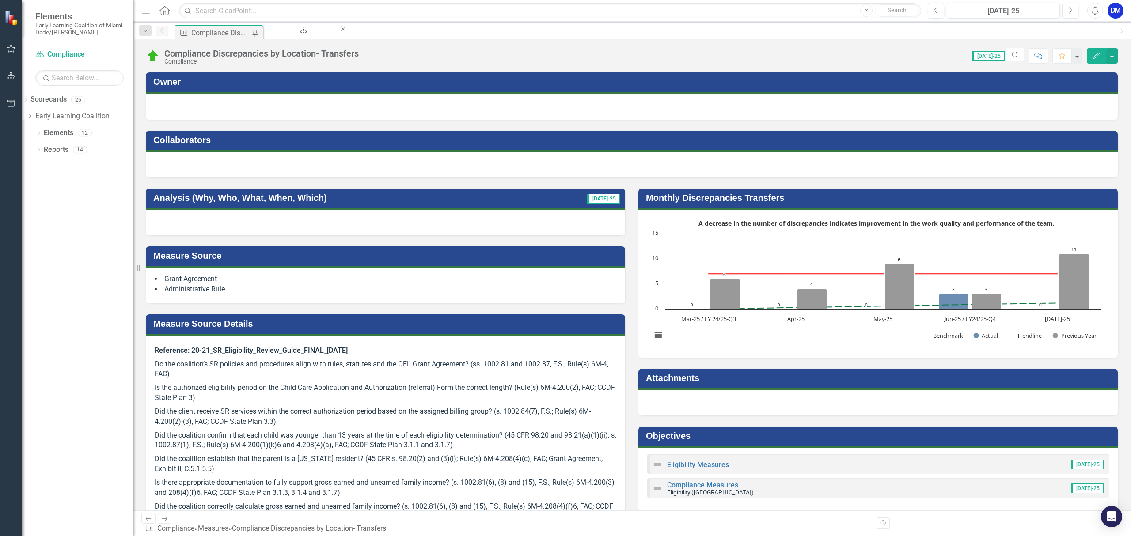
drag, startPoint x: 1681, startPoint y: 1, endPoint x: 630, endPoint y: 393, distance: 1121.9
click at [632, 393] on div "Attachments" at bounding box center [878, 387] width 492 height 58
